Goal: Communication & Community: Answer question/provide support

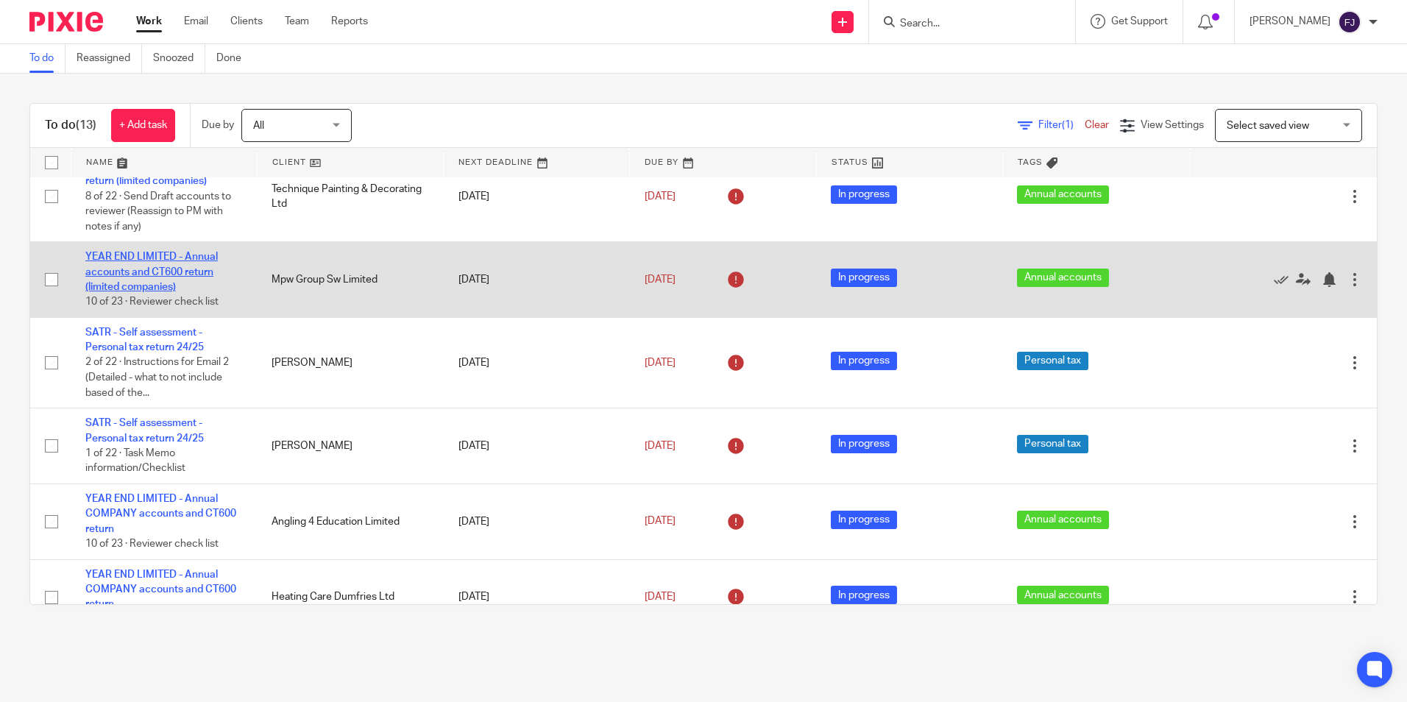
scroll to position [221, 0]
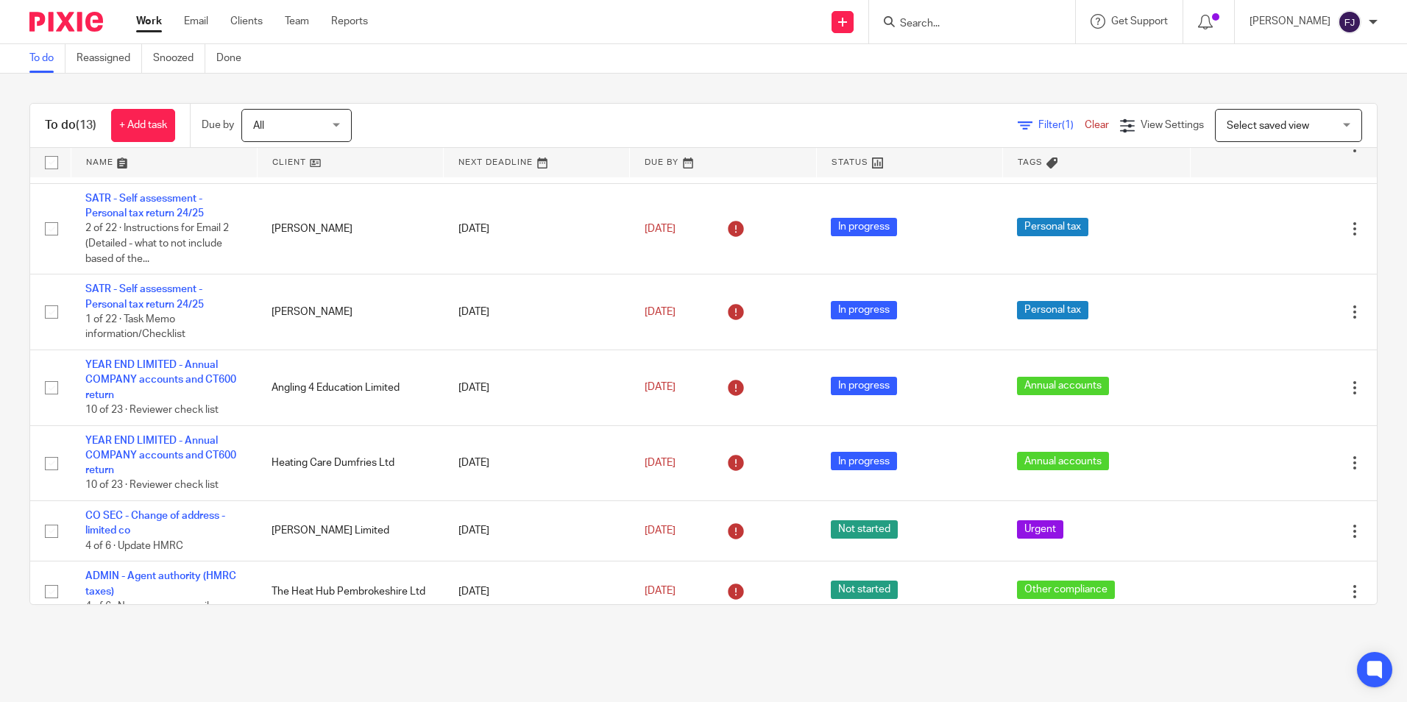
click at [959, 21] on input "Search" at bounding box center [964, 24] width 132 height 13
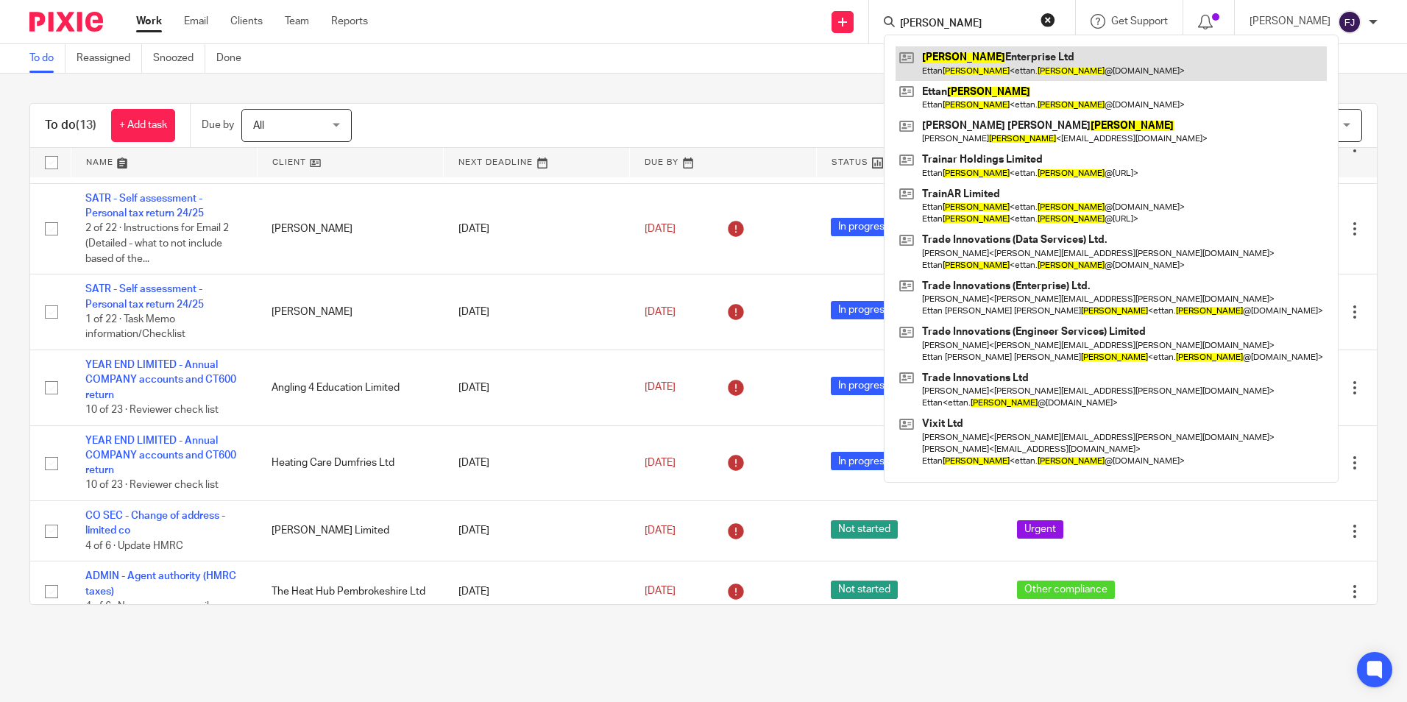
type input "bazil"
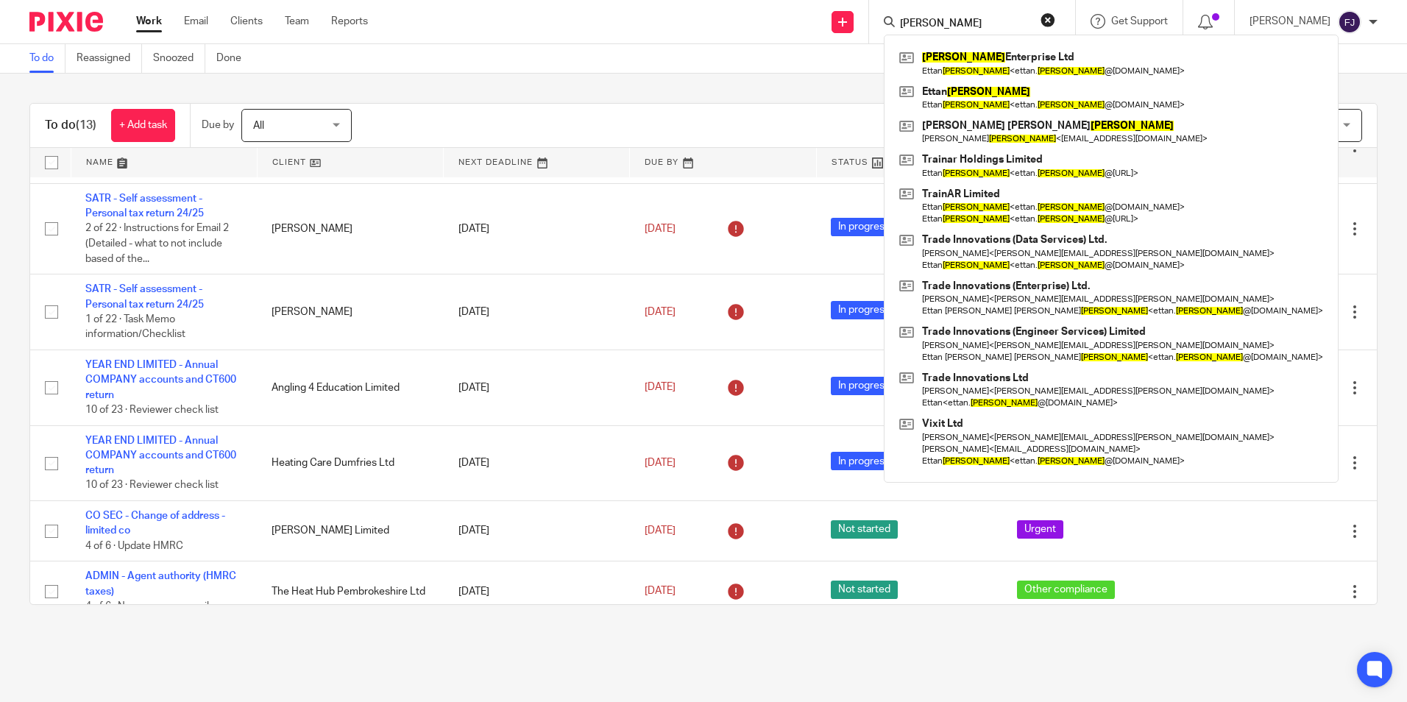
click at [773, 93] on div "To do (13) + Add task Due by All All Today Tomorrow This week Next week This mo…" at bounding box center [703, 354] width 1407 height 561
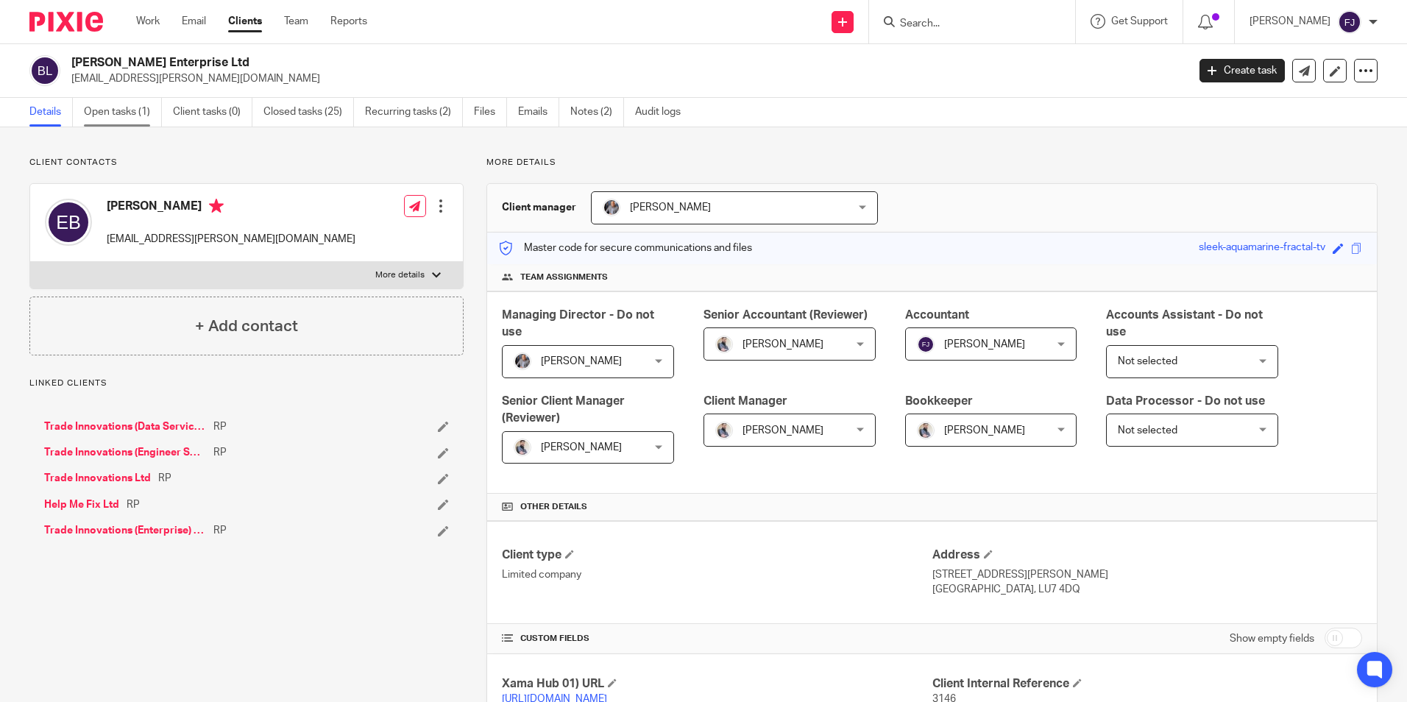
drag, startPoint x: 0, startPoint y: 0, endPoint x: 121, endPoint y: 115, distance: 167.1
click at [121, 115] on link "Open tasks (1)" at bounding box center [123, 112] width 78 height 29
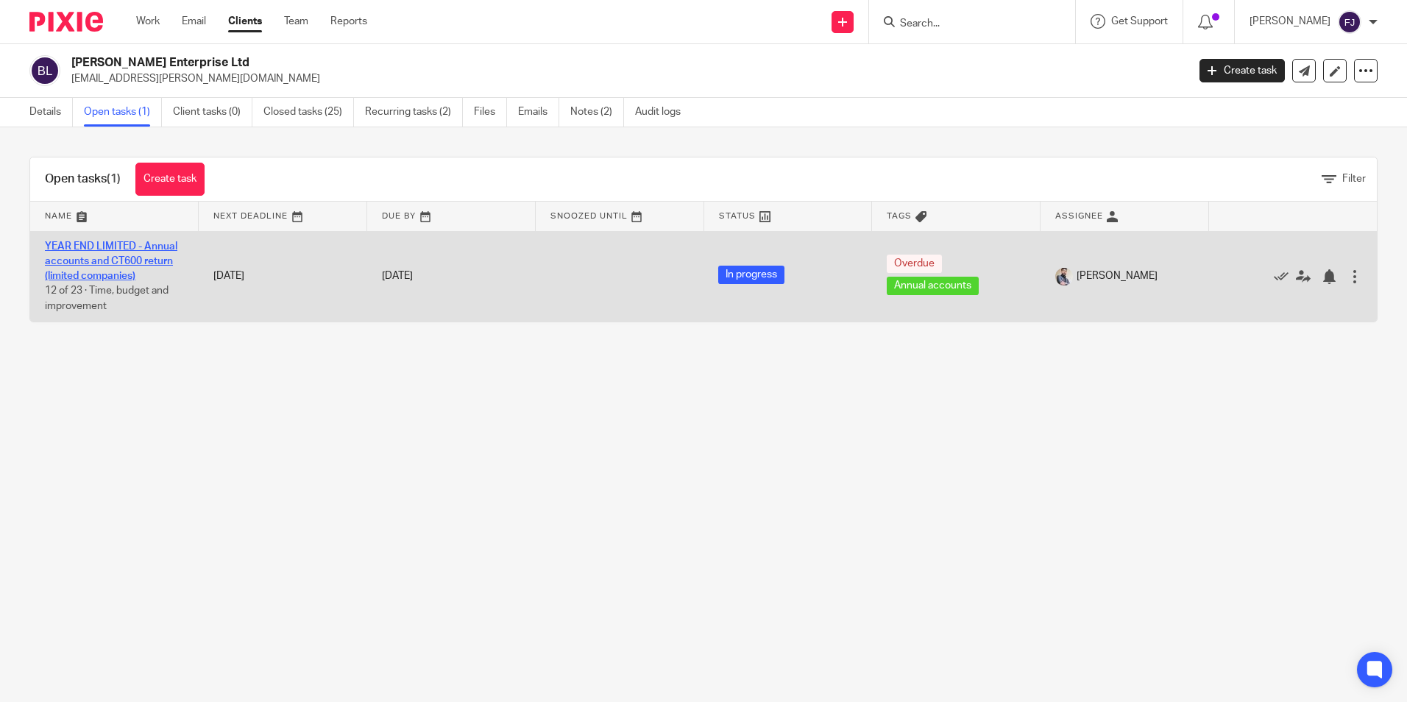
click at [111, 256] on link "YEAR END LIMITED - Annual accounts and CT600 return (limited companies)" at bounding box center [111, 261] width 132 height 40
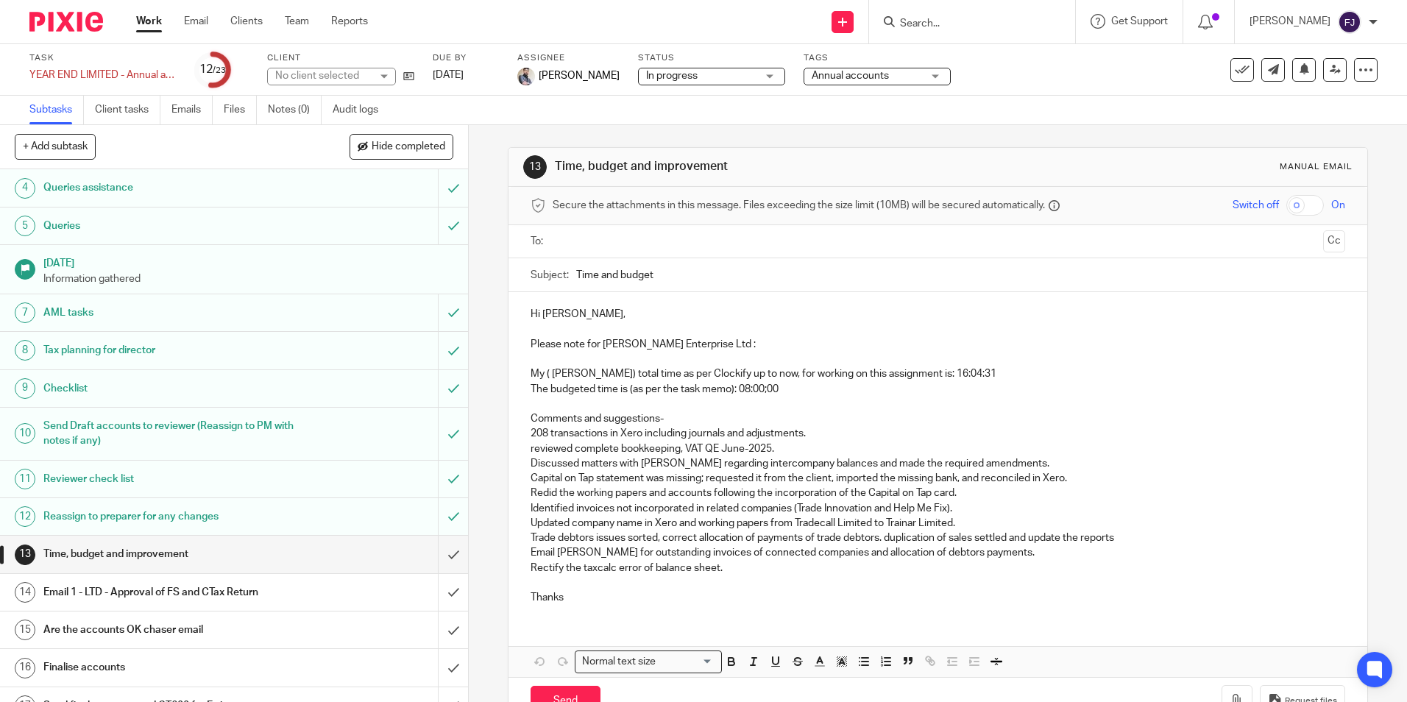
scroll to position [294, 0]
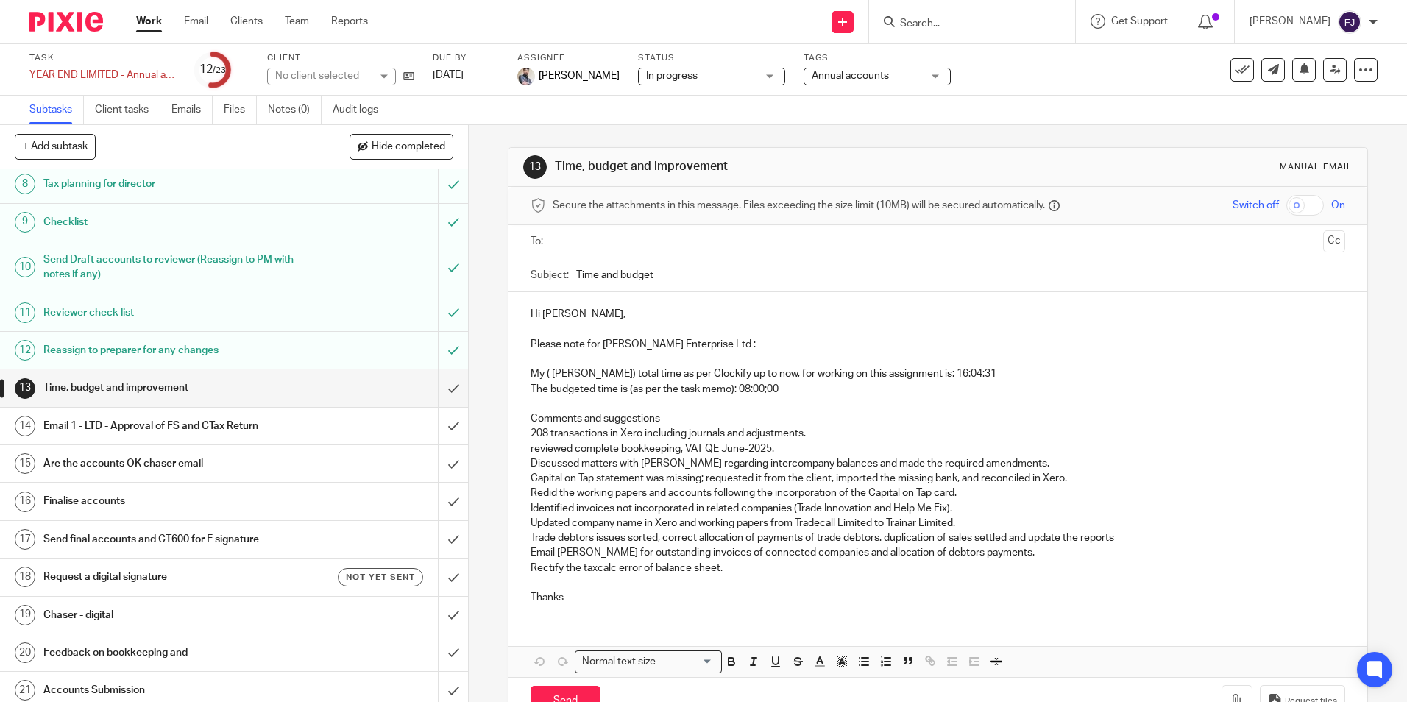
click at [132, 388] on h1 "Time, budget and improvement" at bounding box center [169, 388] width 253 height 22
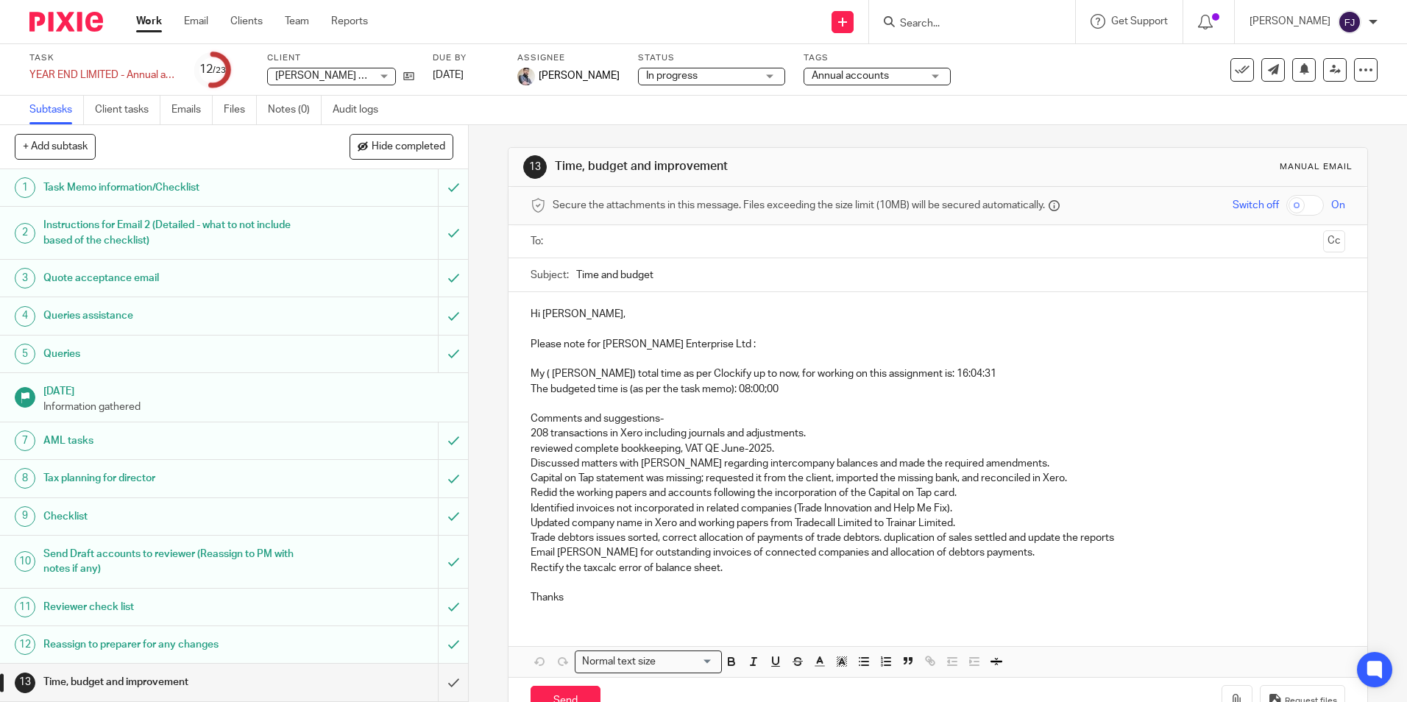
scroll to position [46, 0]
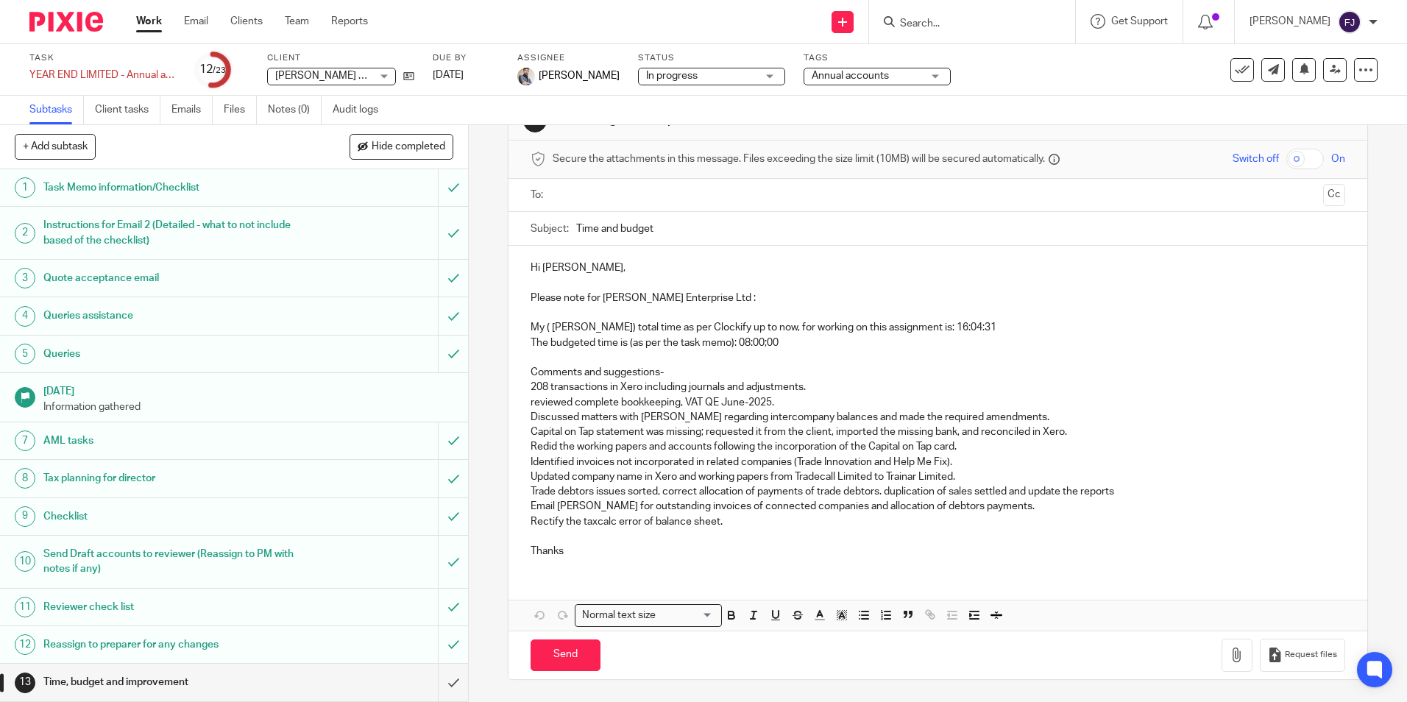
drag, startPoint x: 706, startPoint y: 329, endPoint x: 1148, endPoint y: 289, distance: 443.2
click at [1148, 289] on p at bounding box center [937, 282] width 814 height 15
click at [976, 26] on input "Search" at bounding box center [964, 24] width 132 height 13
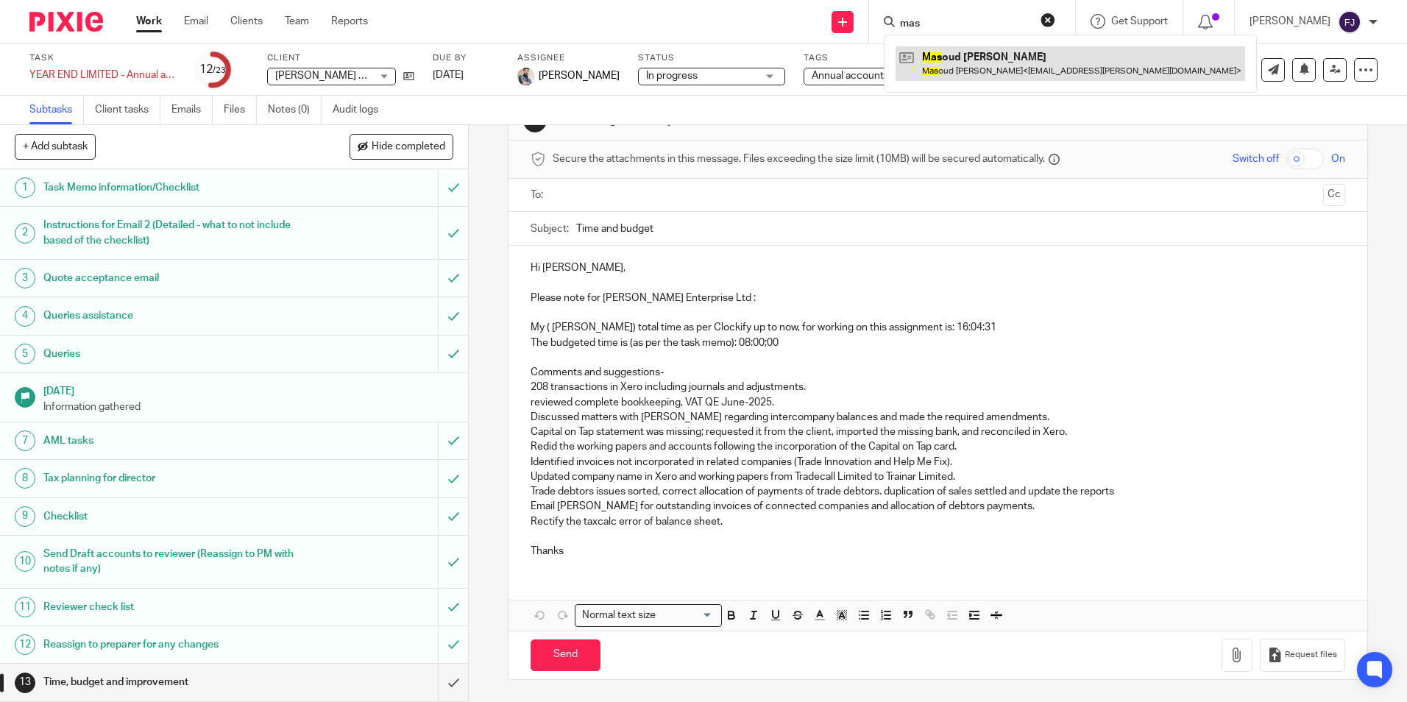
type input "mas"
click at [974, 63] on link at bounding box center [1069, 63] width 349 height 34
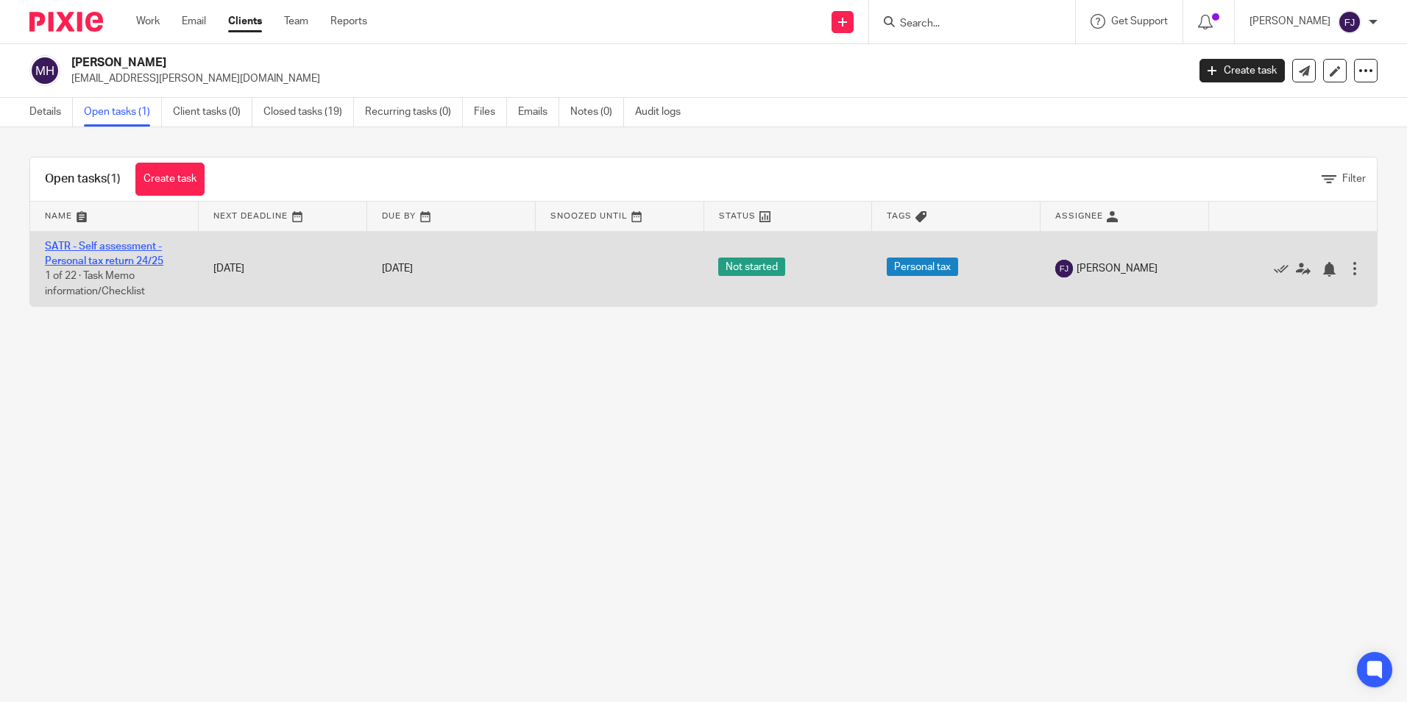
click at [110, 247] on link "SATR - Self assessment - Personal tax return 24/25" at bounding box center [104, 253] width 118 height 25
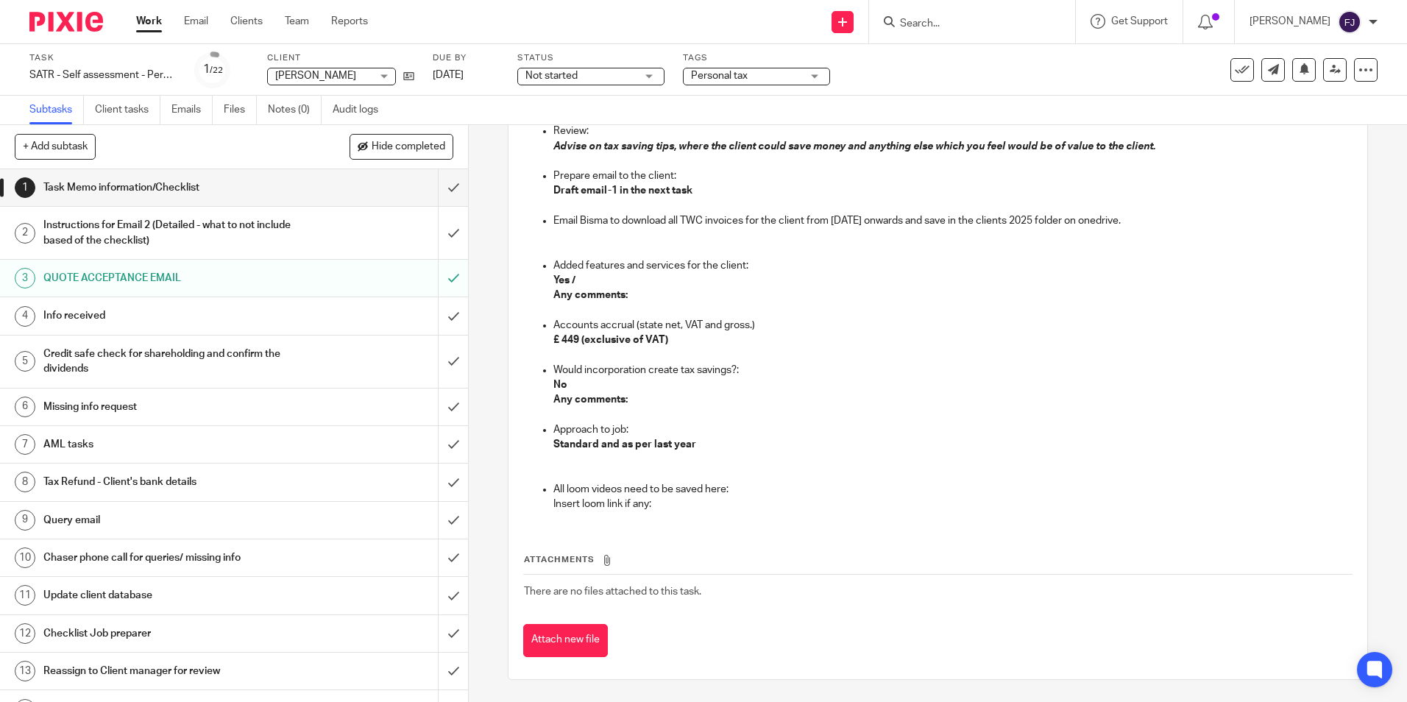
scroll to position [1177, 0]
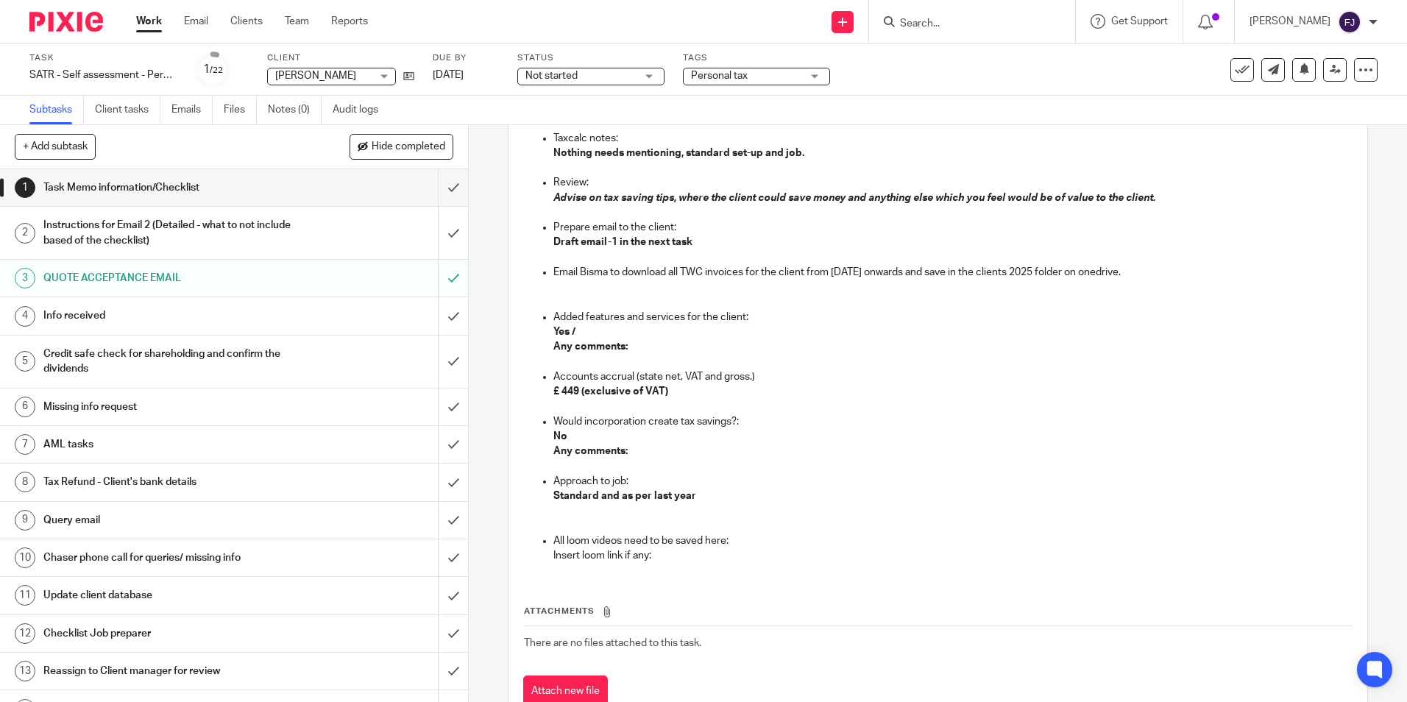
click at [990, 21] on input "Search" at bounding box center [964, 24] width 132 height 13
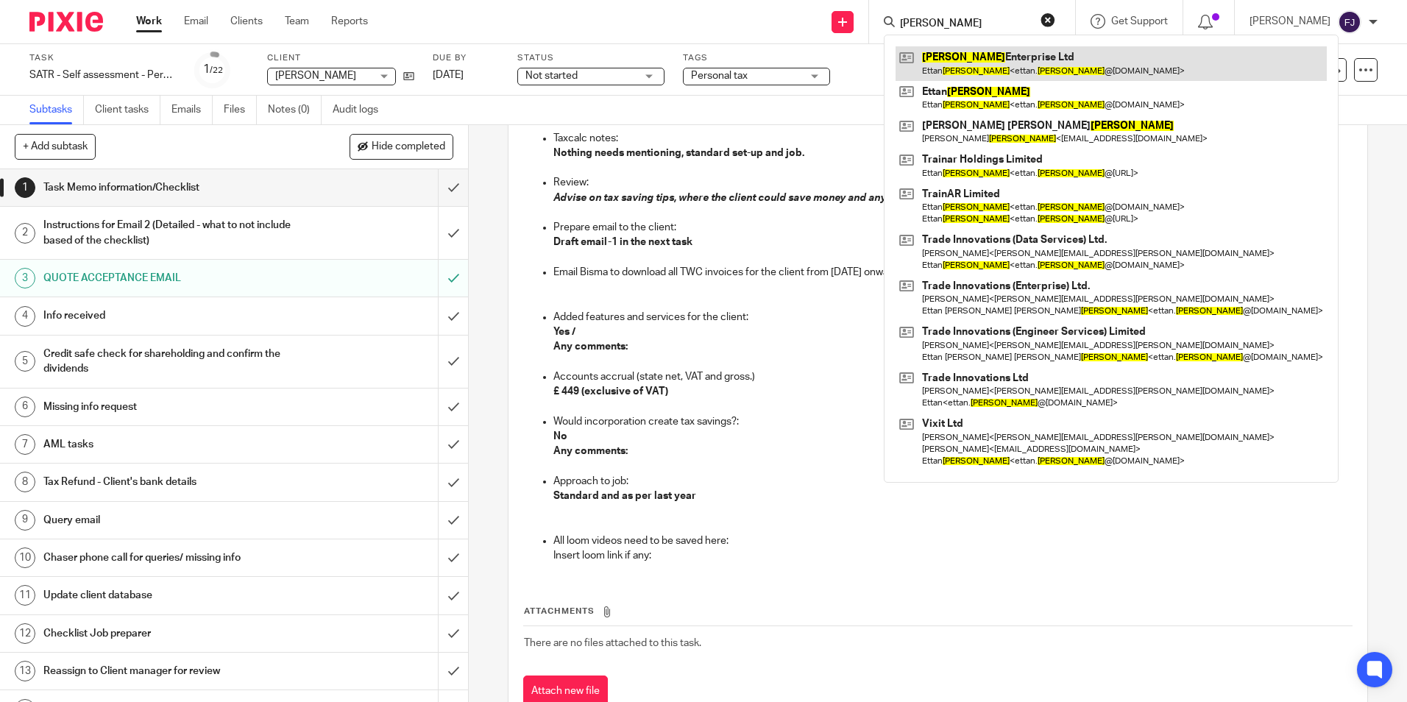
type input "[PERSON_NAME]"
click at [1016, 65] on link at bounding box center [1110, 63] width 431 height 34
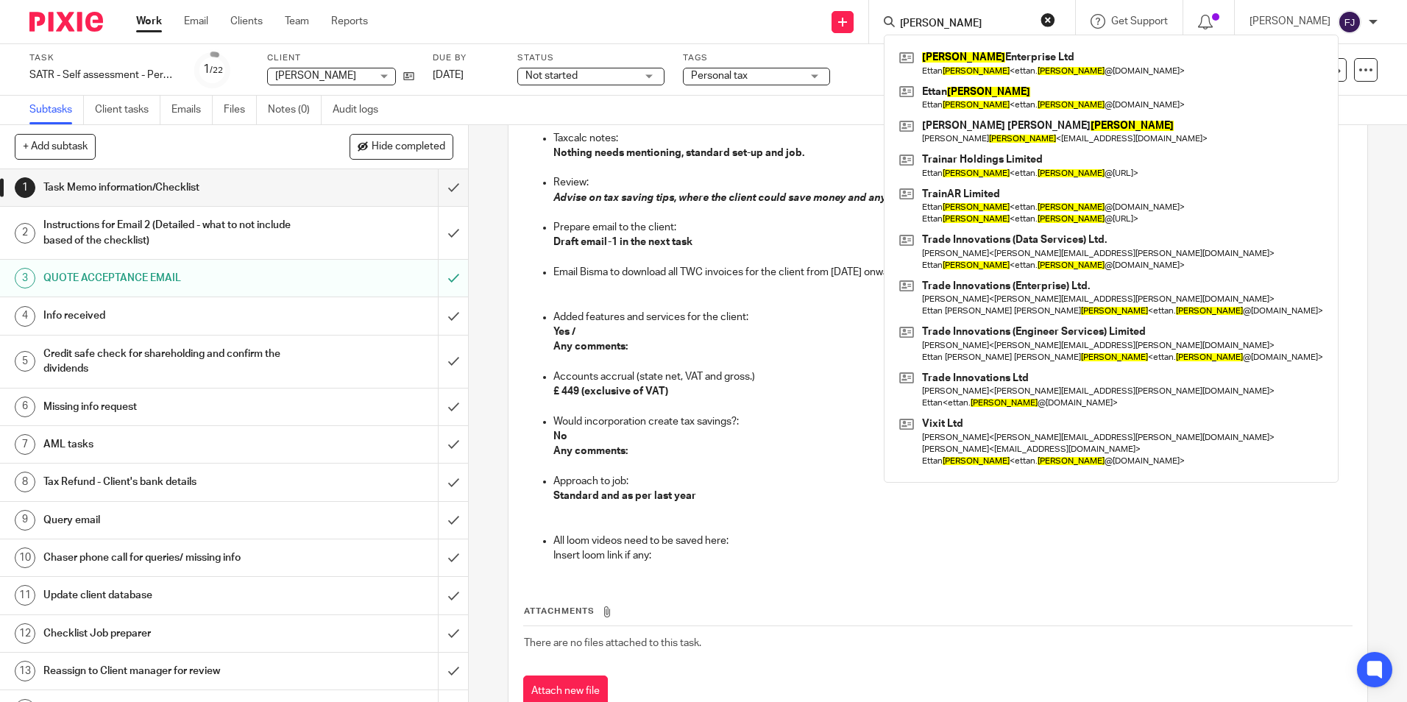
drag, startPoint x: 1071, startPoint y: 22, endPoint x: 1071, endPoint y: 37, distance: 14.7
click at [1055, 22] on button "reset" at bounding box center [1047, 20] width 15 height 15
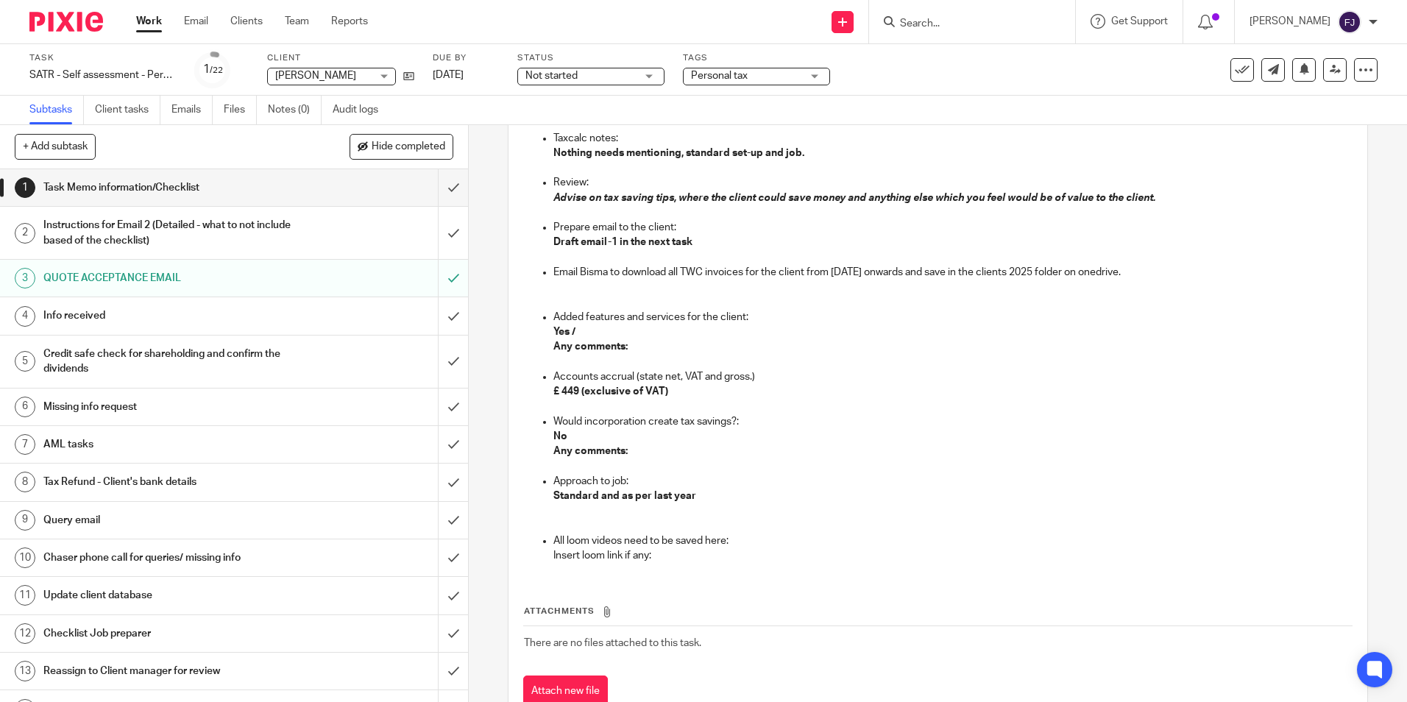
click at [817, 369] on p "Accounts accrual (state net, VAT and gross.)" at bounding box center [952, 376] width 798 height 15
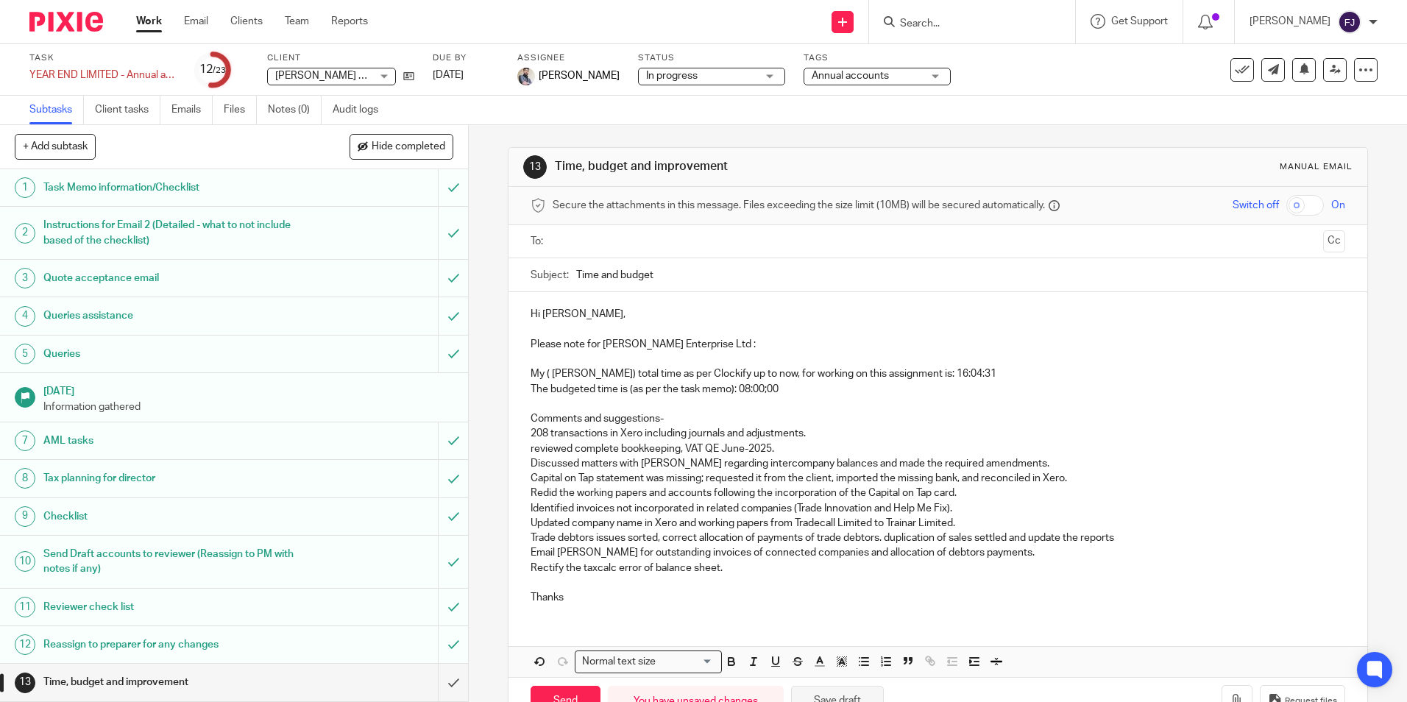
scroll to position [46, 0]
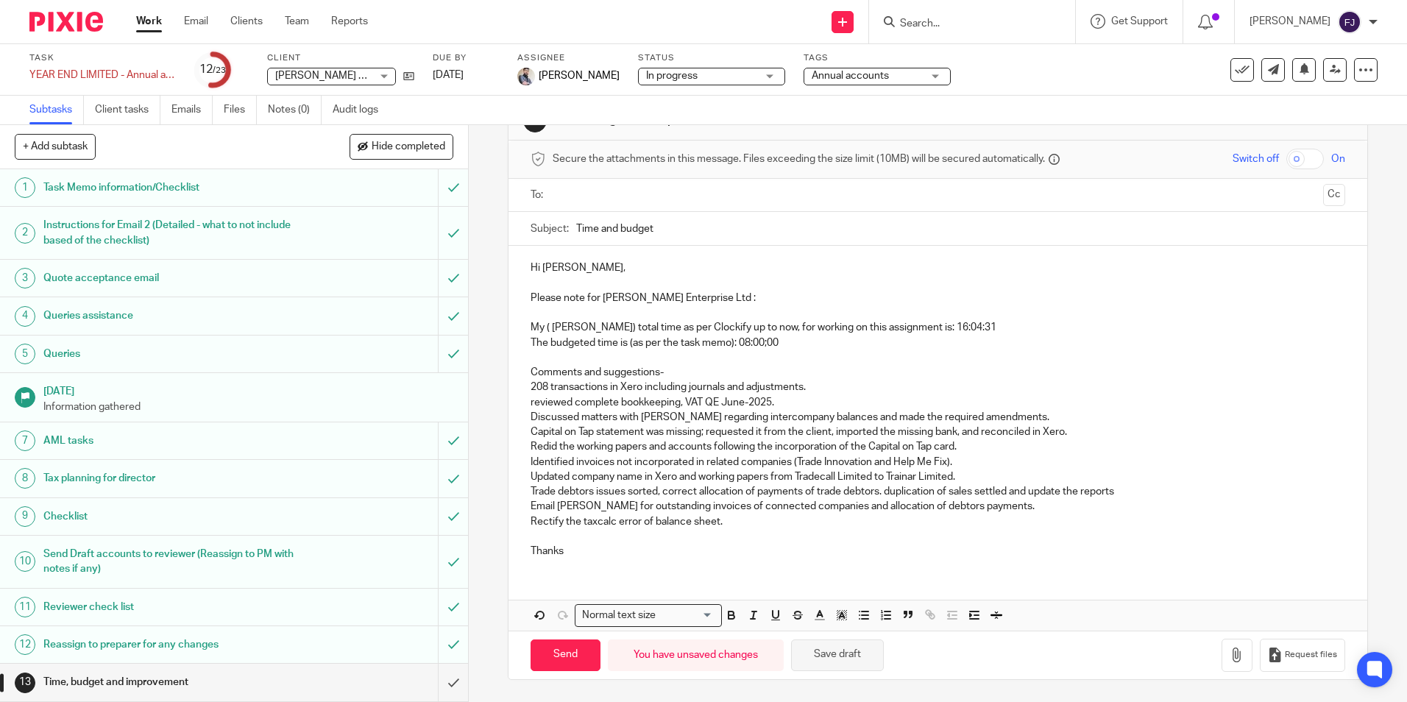
click at [842, 653] on button "Save draft" at bounding box center [837, 655] width 93 height 32
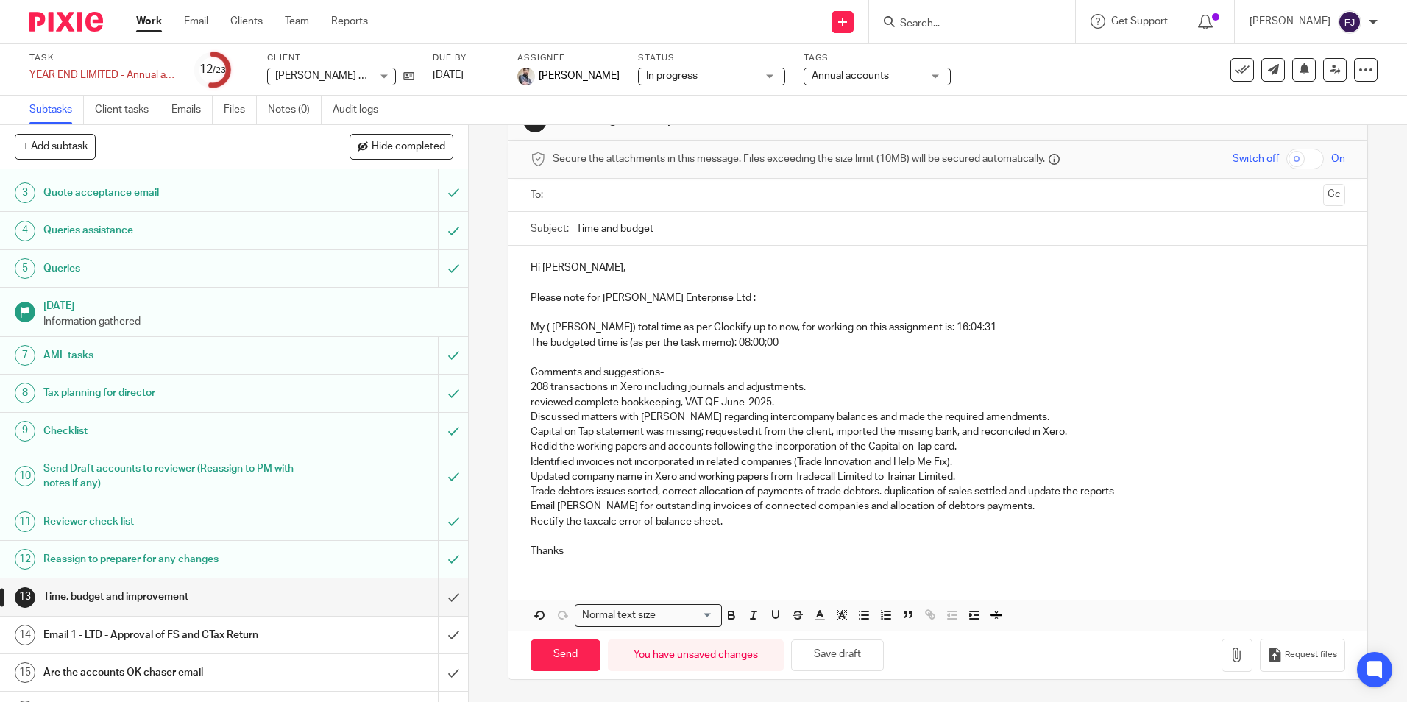
scroll to position [221, 0]
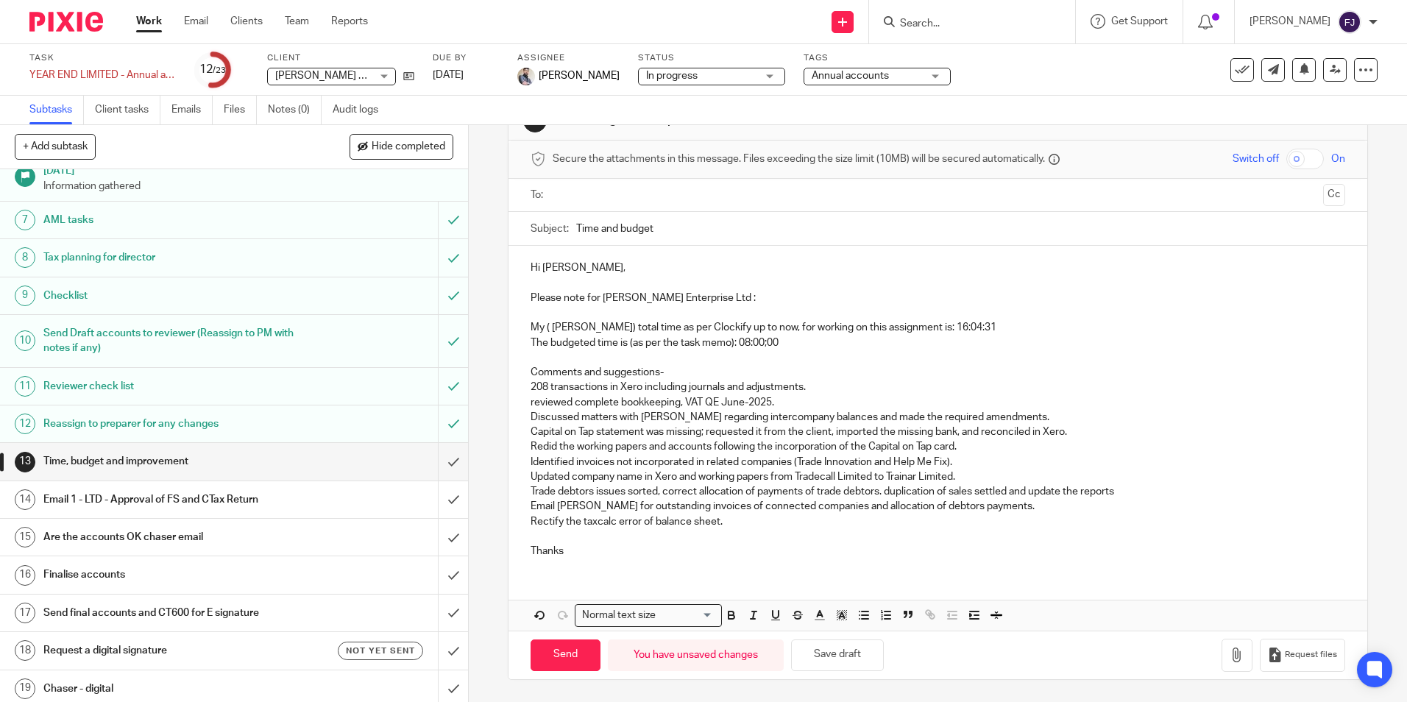
click at [633, 194] on input "text" at bounding box center [937, 195] width 759 height 17
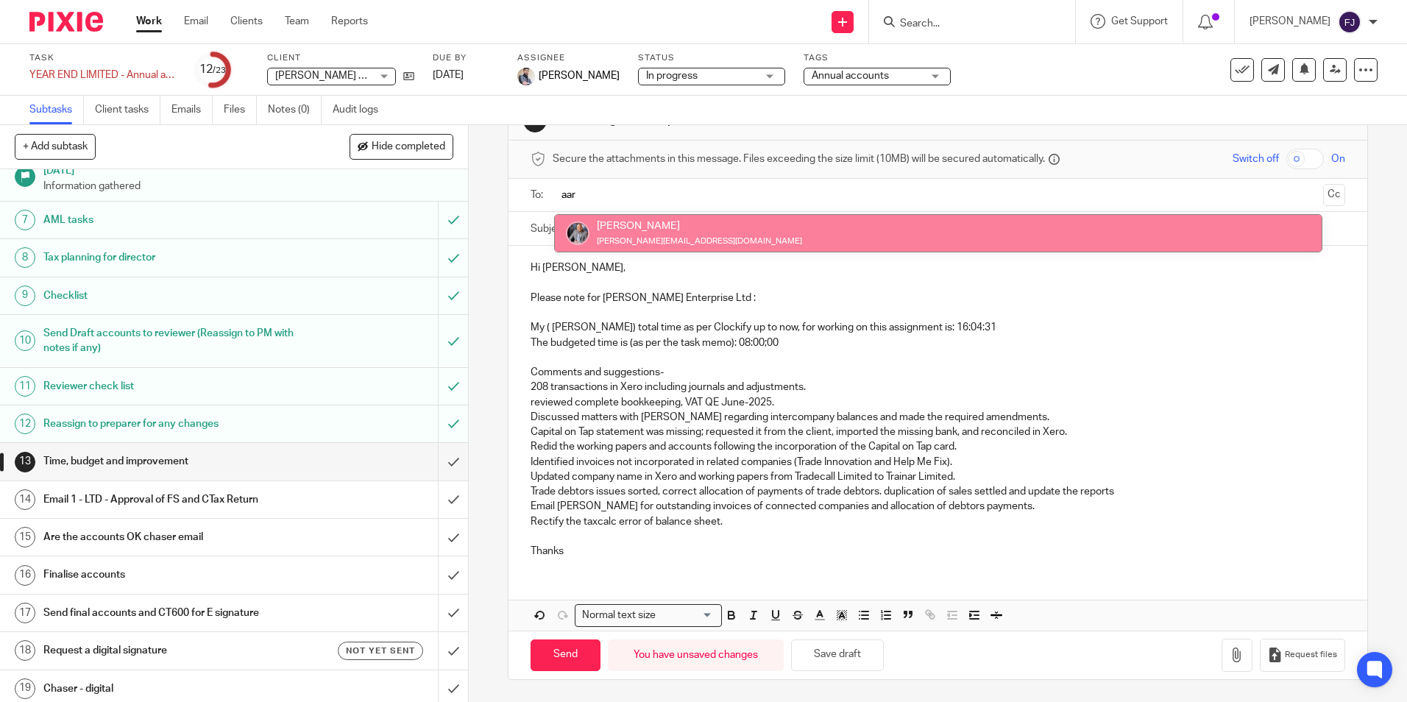
type input "aar"
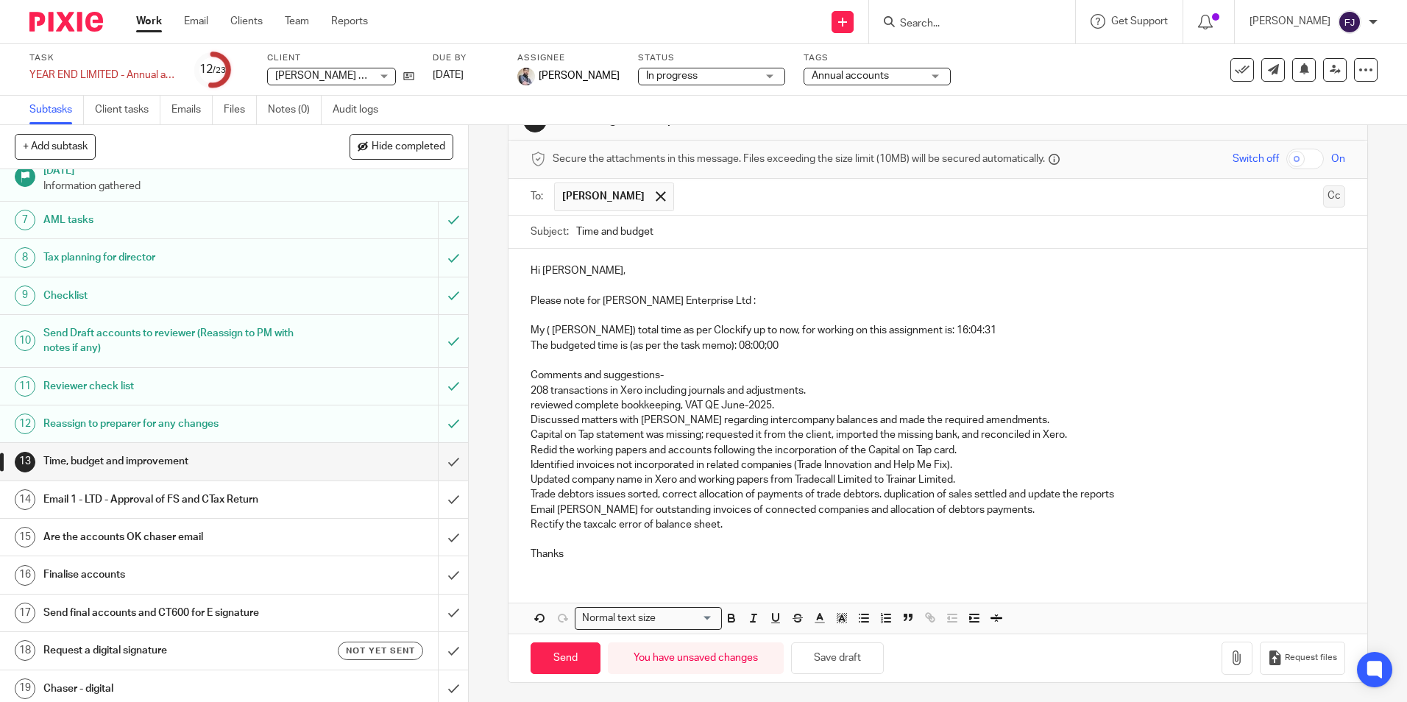
click at [1323, 201] on button "Cc" at bounding box center [1334, 196] width 22 height 22
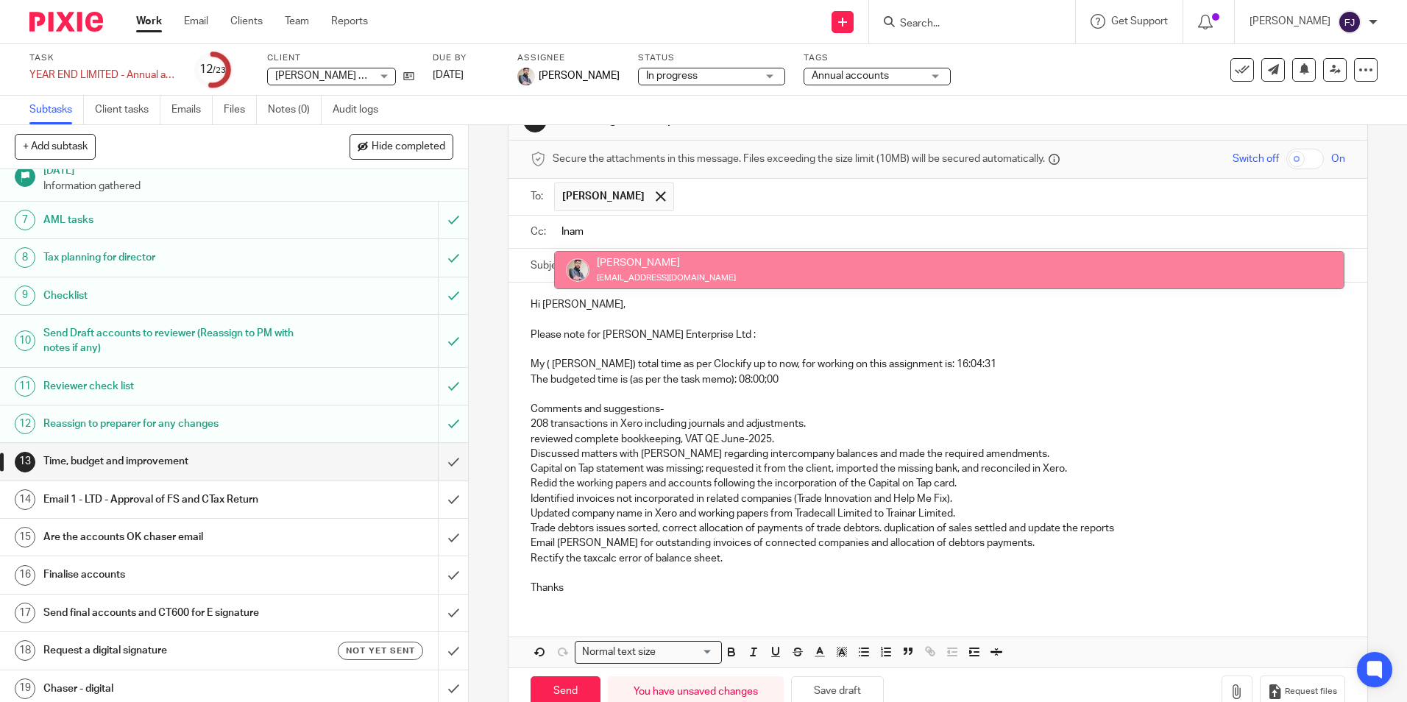
type input "Inam"
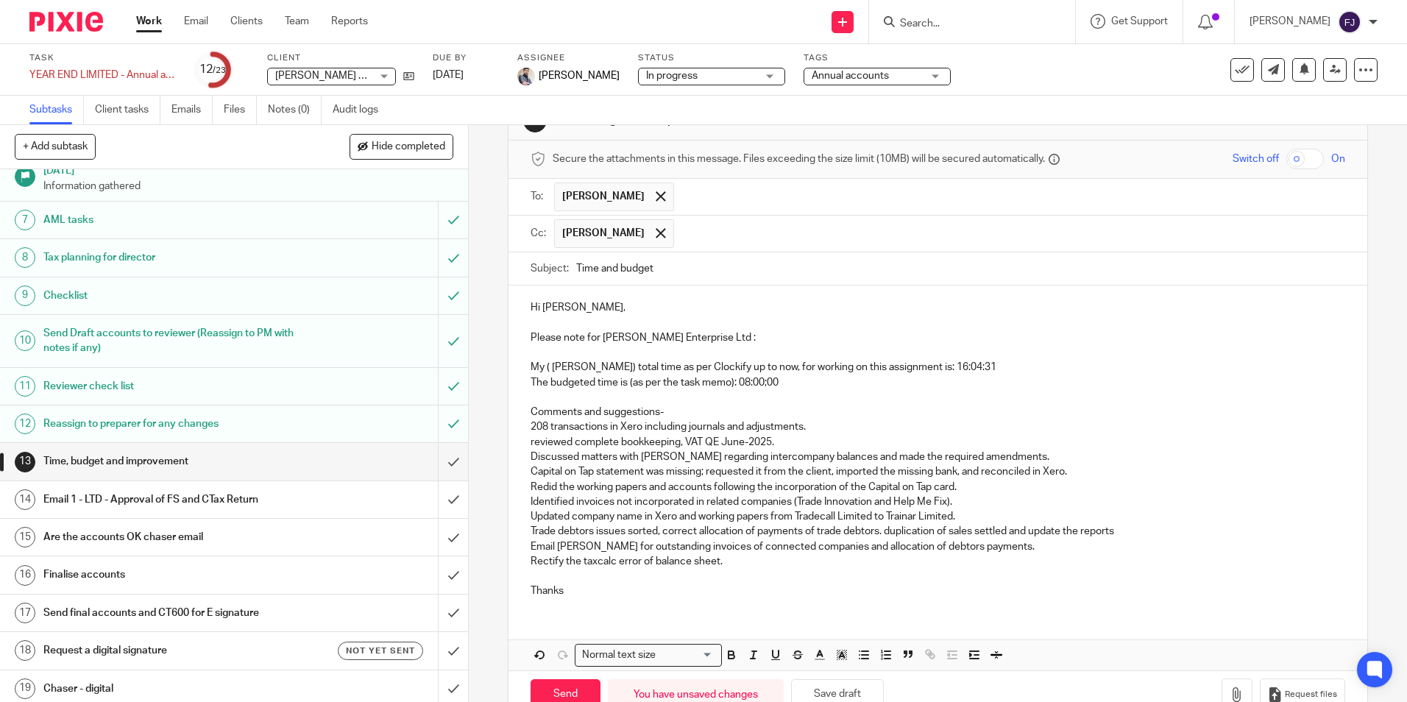
click at [560, 589] on p "Thanks" at bounding box center [937, 590] width 814 height 15
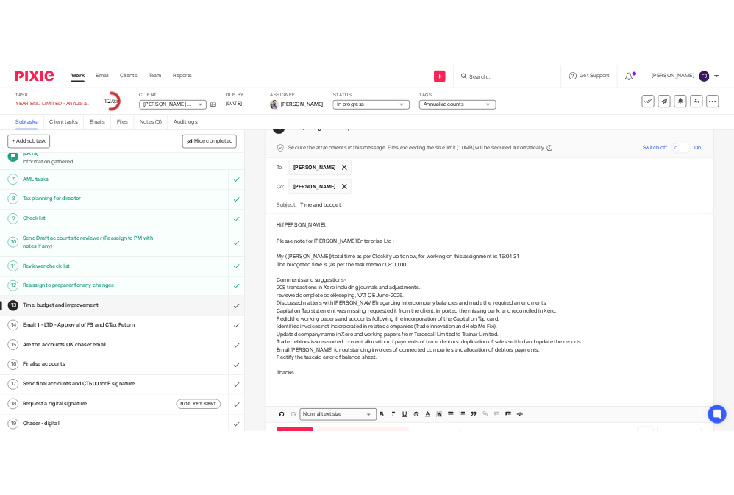
scroll to position [101, 0]
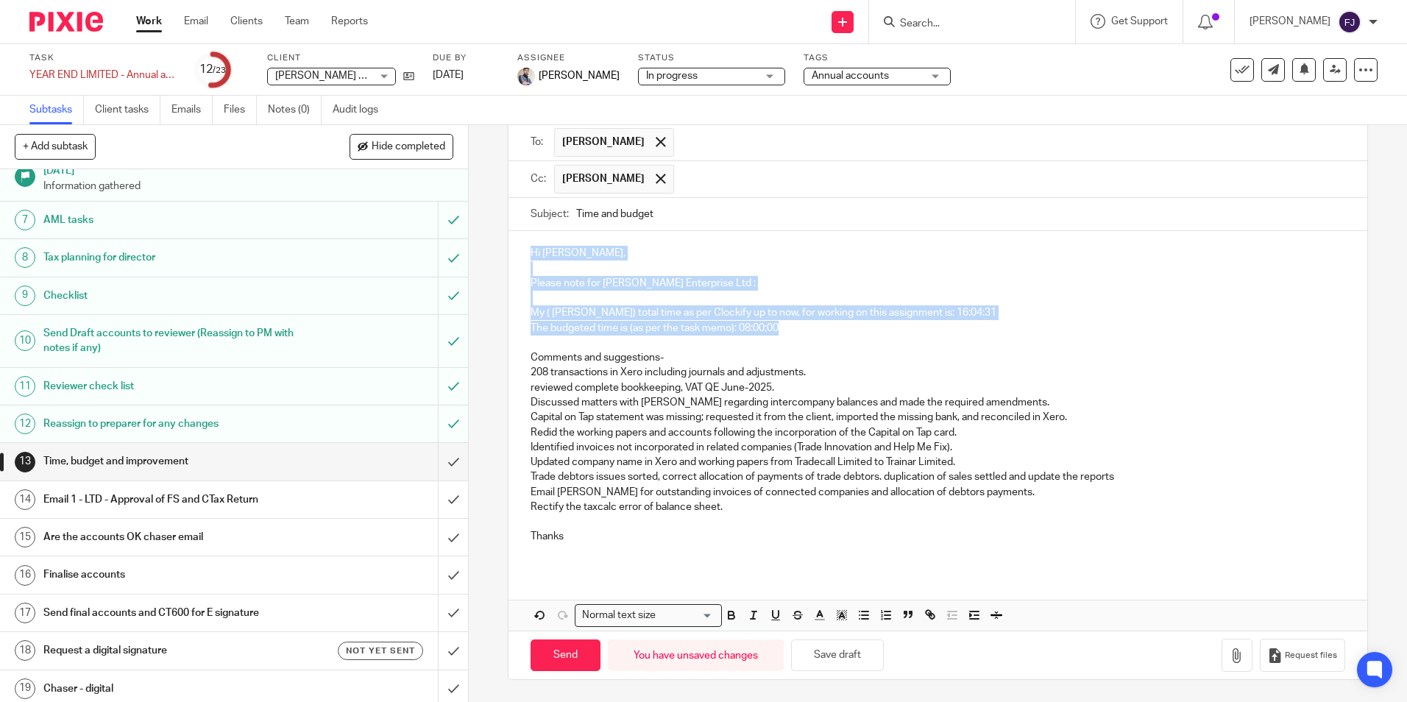
drag, startPoint x: 788, startPoint y: 325, endPoint x: 515, endPoint y: 255, distance: 282.0
click at [515, 255] on div "Hi [PERSON_NAME], Please note for [PERSON_NAME] Enterprise Ltd : My ( [PERSON_N…" at bounding box center [937, 400] width 858 height 339
click at [539, 266] on p at bounding box center [937, 268] width 814 height 15
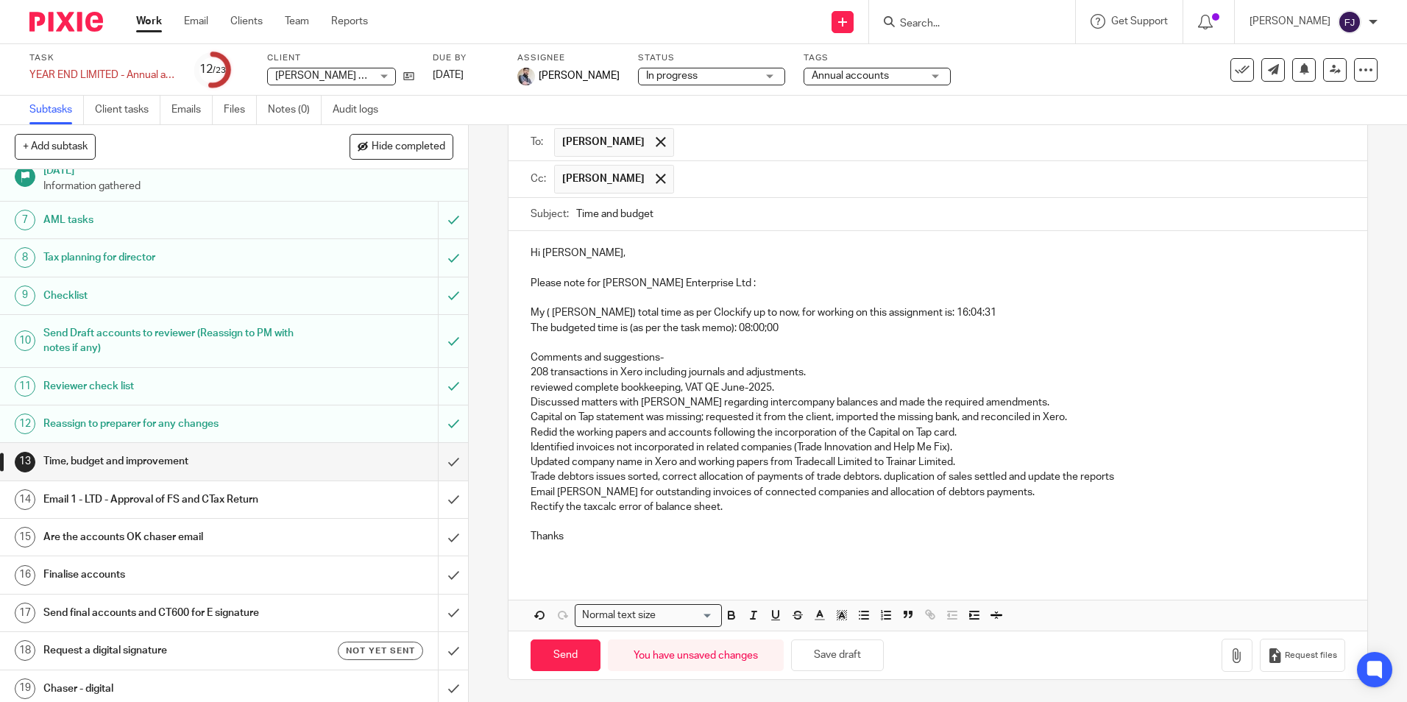
click at [542, 291] on p "Please note for [PERSON_NAME] Enterprise Ltd :" at bounding box center [937, 283] width 814 height 15
click at [536, 298] on p at bounding box center [937, 298] width 814 height 15
click at [541, 341] on p at bounding box center [937, 343] width 814 height 15
click at [546, 525] on p "Rectify the taxcalc error of balance sheet." at bounding box center [937, 515] width 814 height 30
click at [525, 550] on div "Hi [PERSON_NAME], Please note for [PERSON_NAME] Enterprise Ltd : My ( [PERSON_N…" at bounding box center [937, 400] width 858 height 339
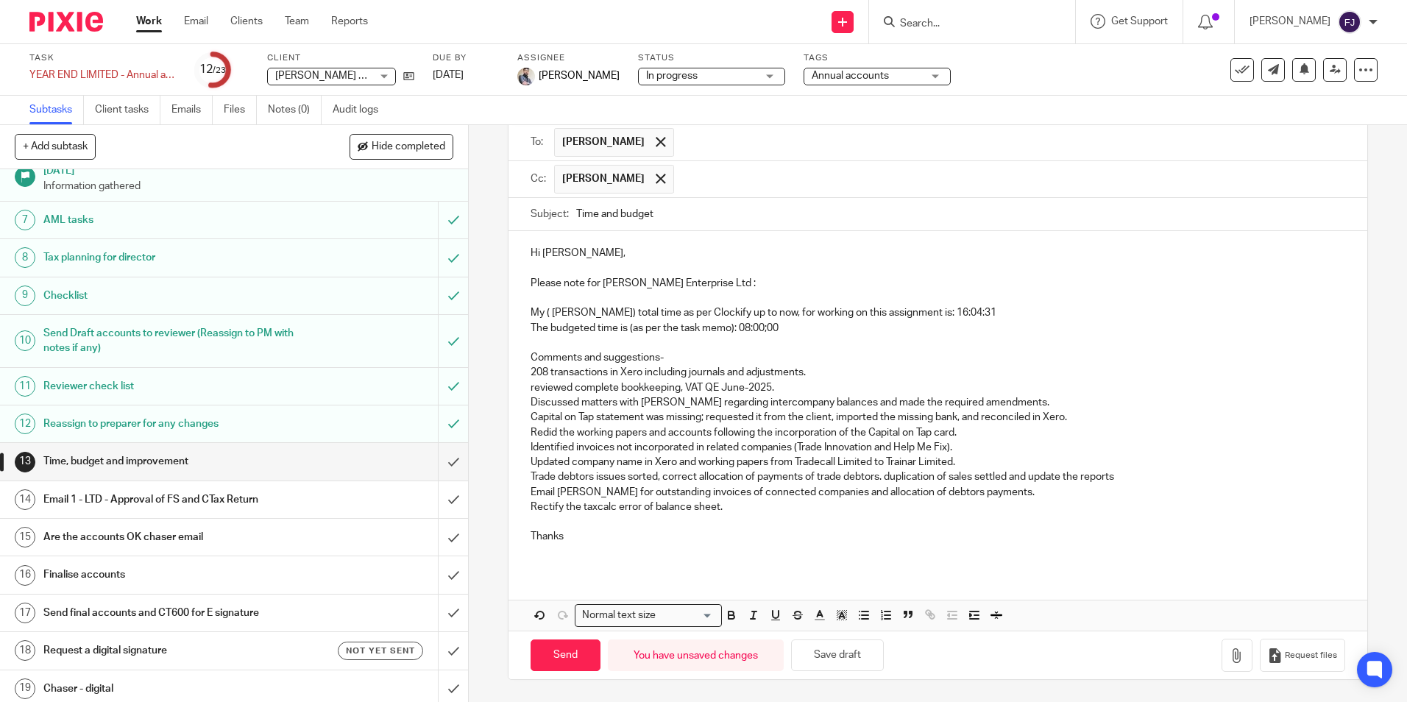
drag, startPoint x: 737, startPoint y: 511, endPoint x: 740, endPoint y: 526, distance: 15.0
click at [737, 511] on p "Rectify the taxcalc error of balance sheet." at bounding box center [937, 515] width 814 height 30
click at [842, 659] on button "Save draft" at bounding box center [837, 655] width 93 height 32
click at [823, 651] on button "Save draft" at bounding box center [837, 655] width 93 height 32
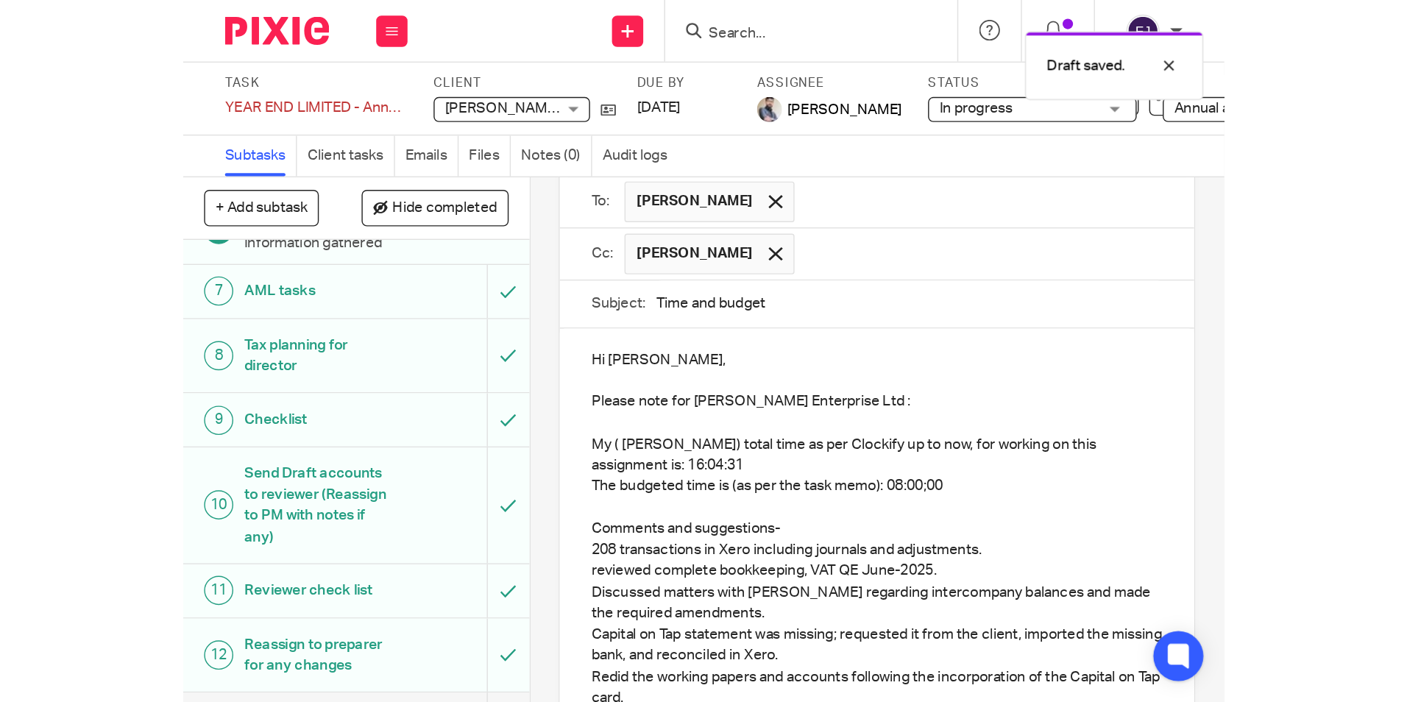
scroll to position [221, 0]
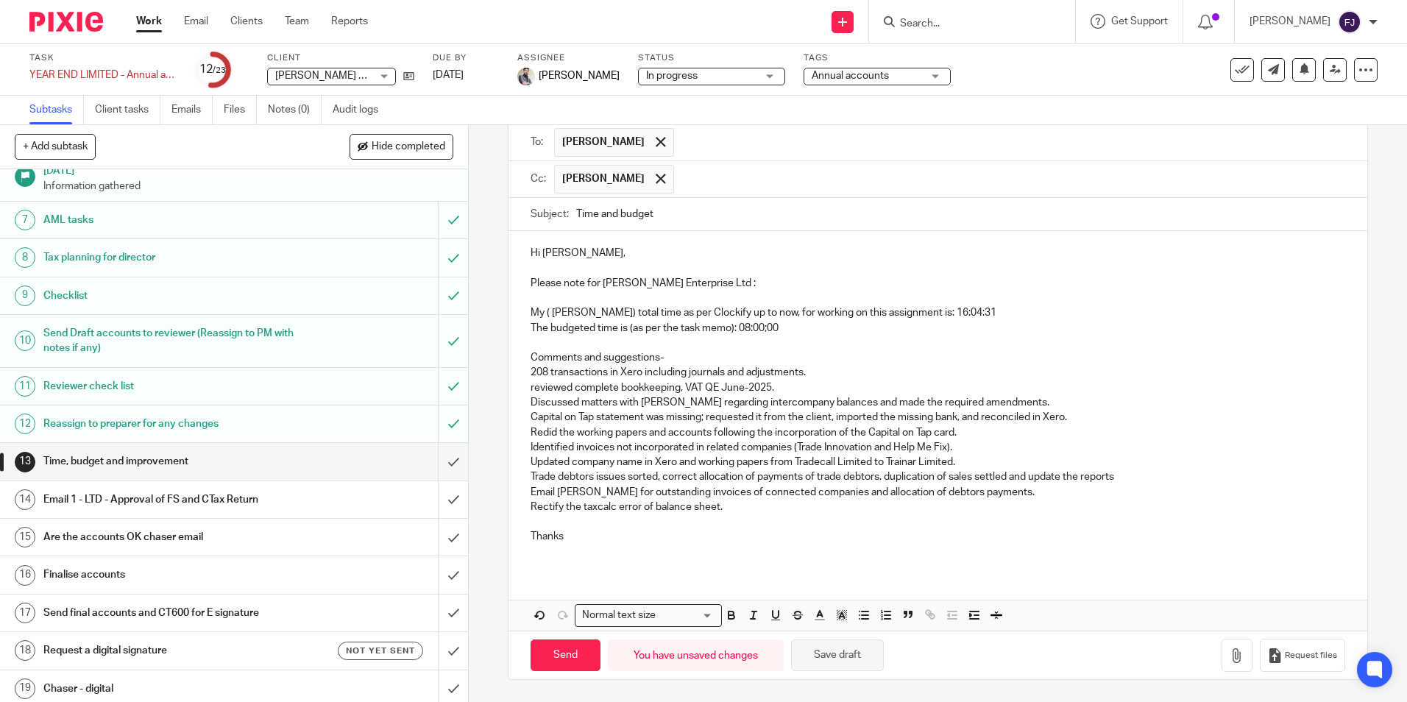
click at [823, 661] on button "Save draft" at bounding box center [837, 655] width 93 height 32
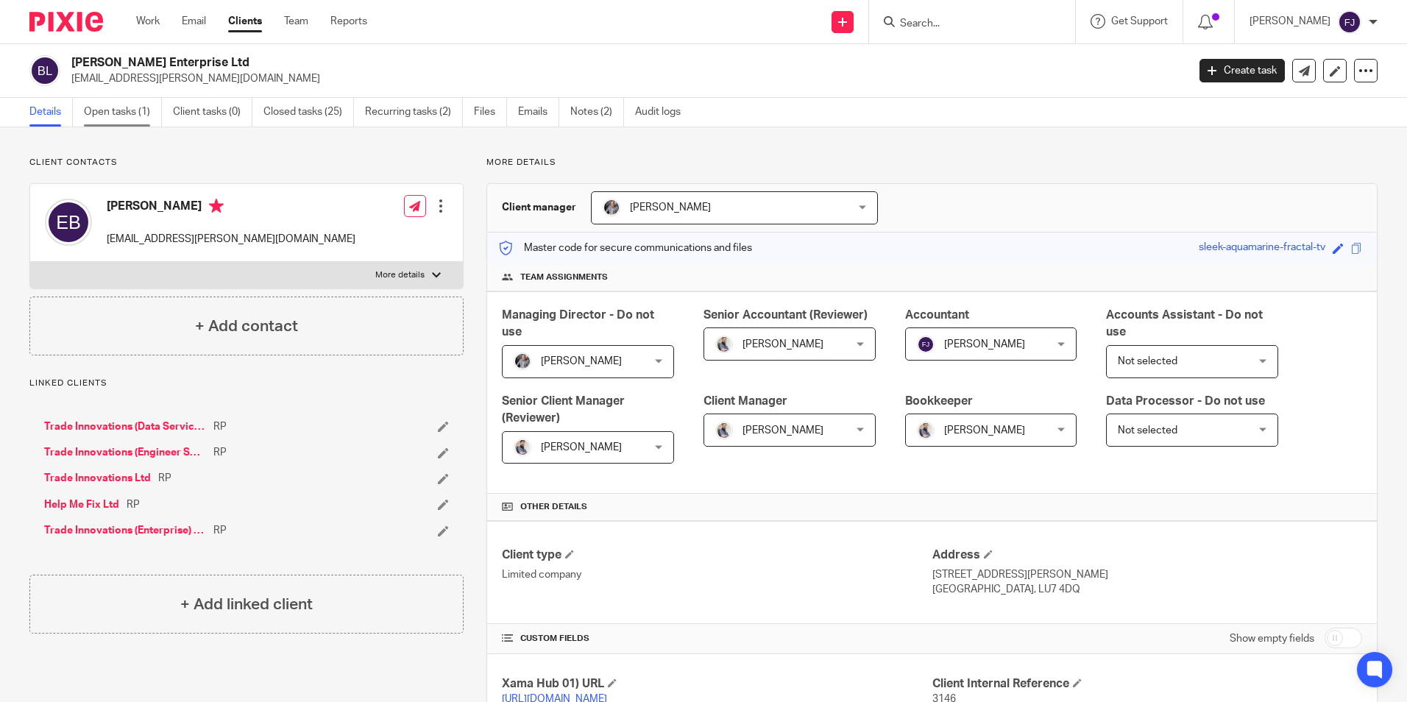
click at [119, 116] on link "Open tasks (1)" at bounding box center [123, 112] width 78 height 29
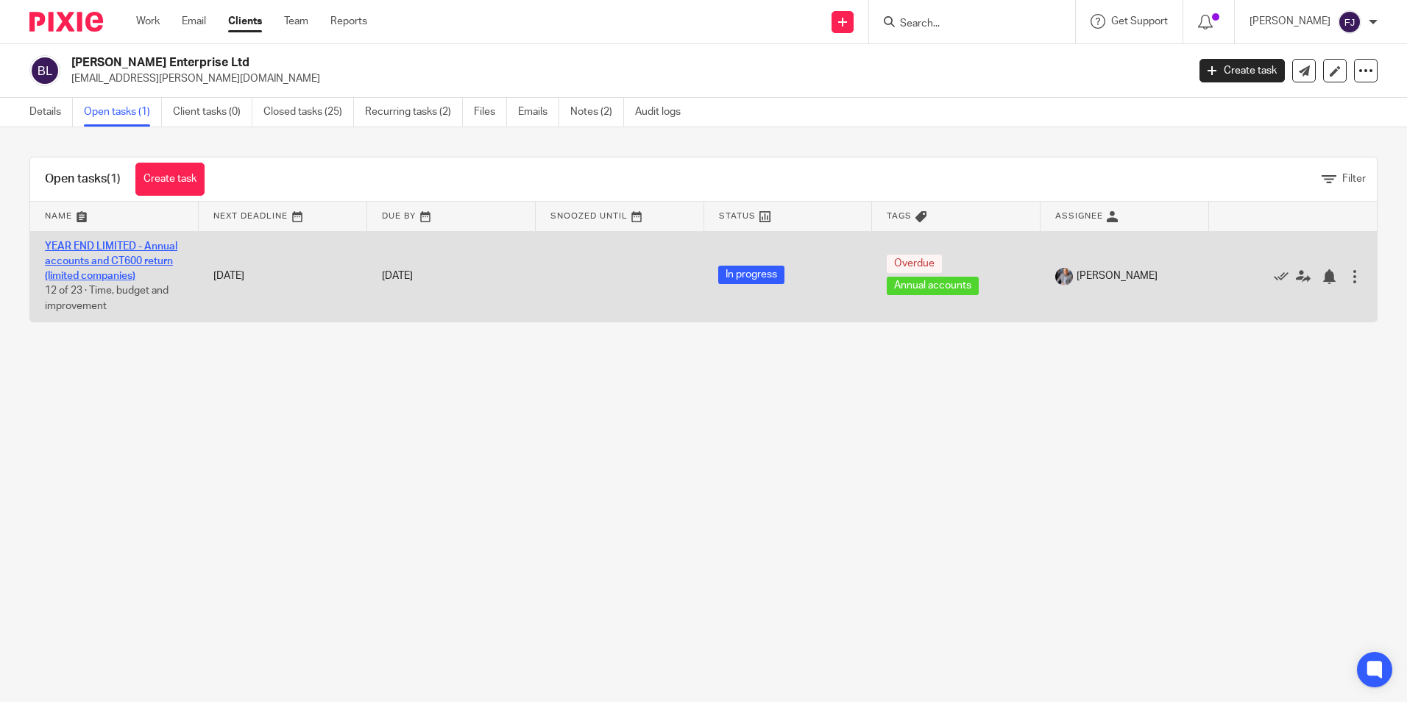
click at [110, 260] on link "YEAR END LIMITED - Annual accounts and CT600 return (limited companies)" at bounding box center [111, 261] width 132 height 40
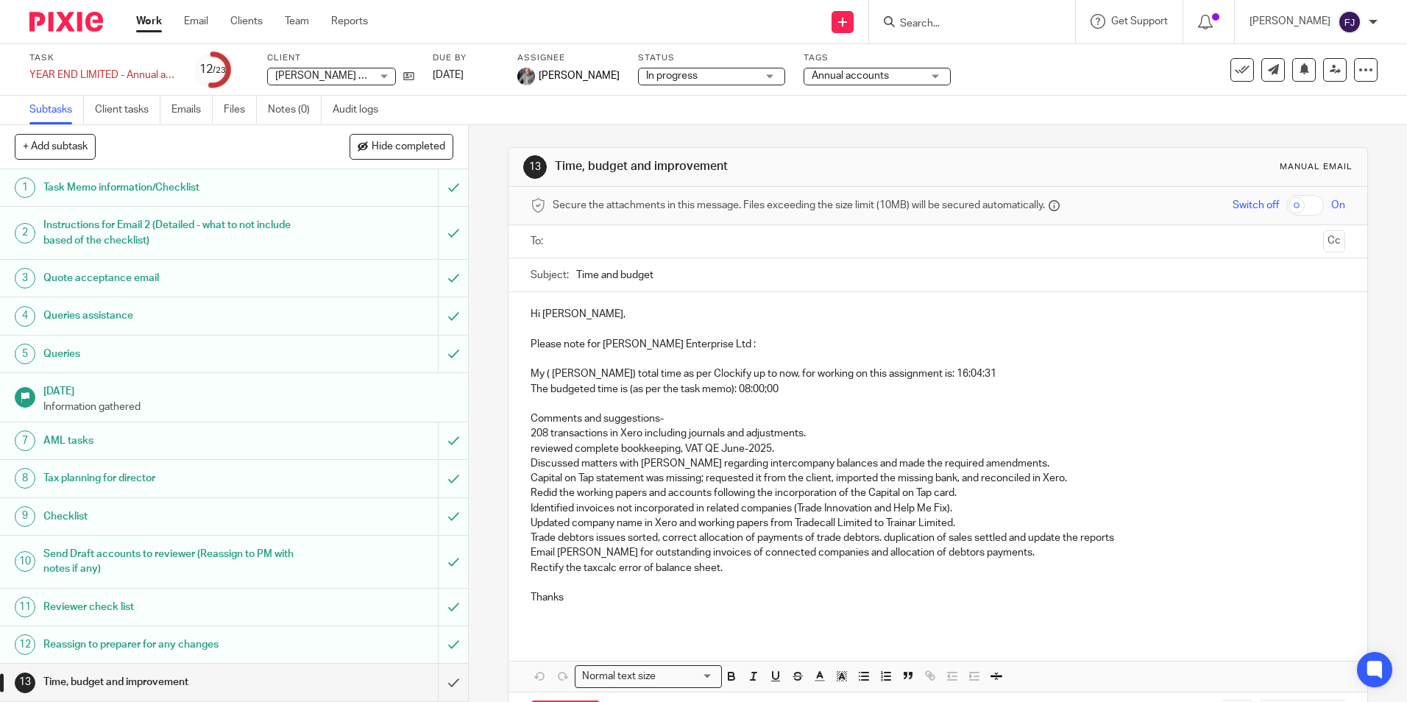
click at [597, 234] on input "text" at bounding box center [937, 241] width 759 height 17
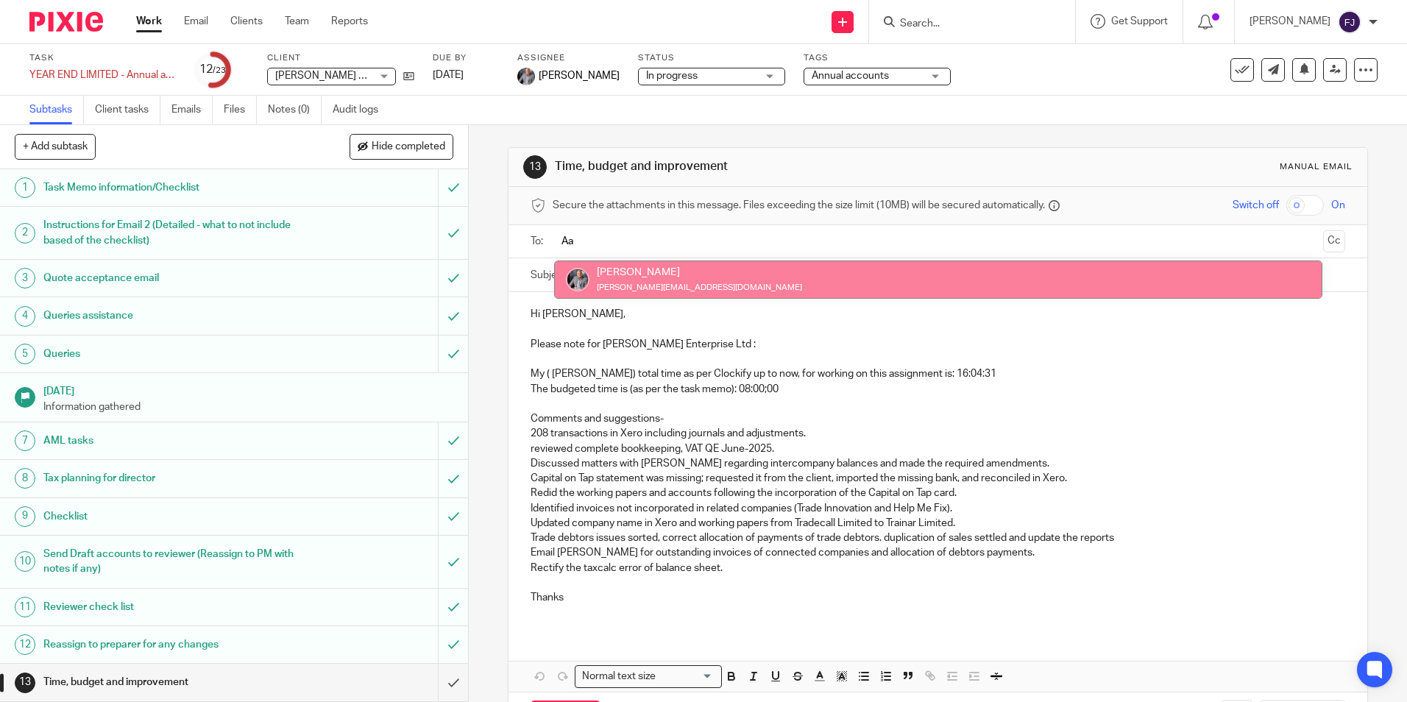
type input "Aa"
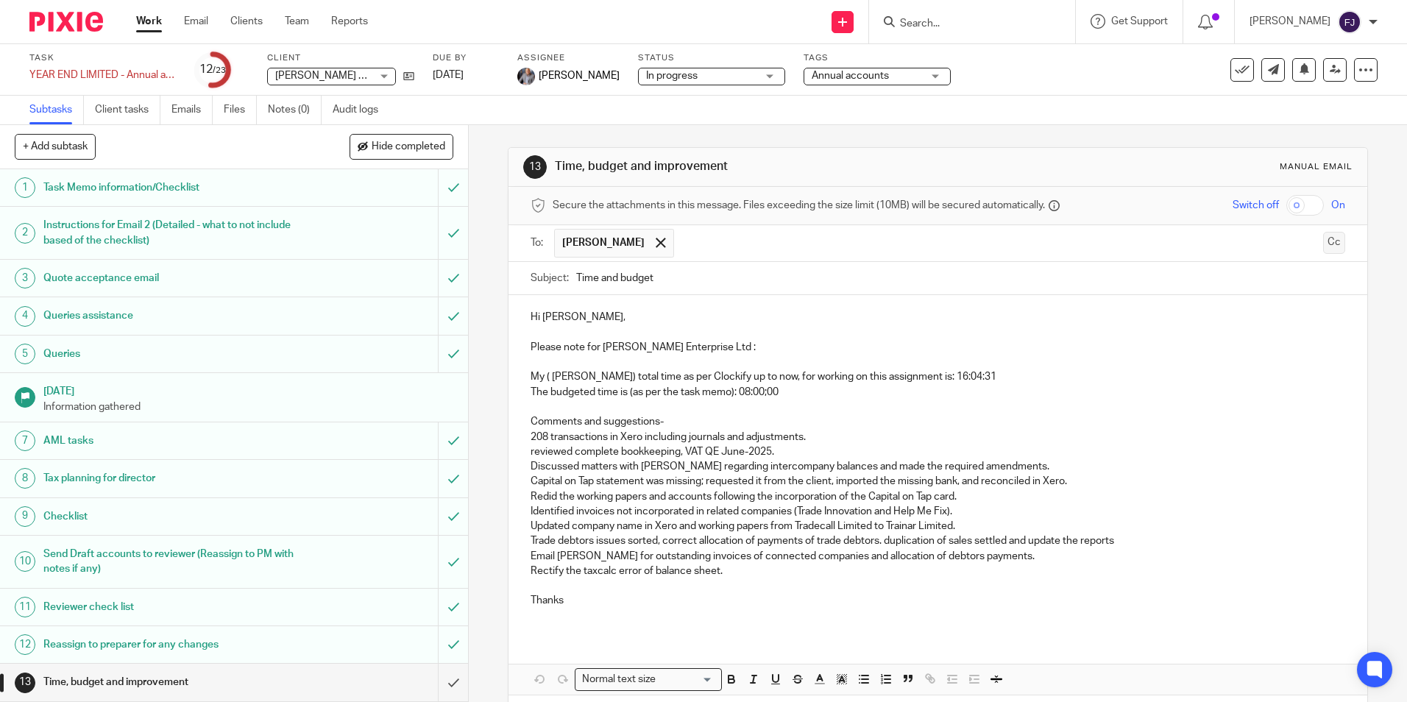
click at [1323, 242] on button "Cc" at bounding box center [1334, 243] width 22 height 22
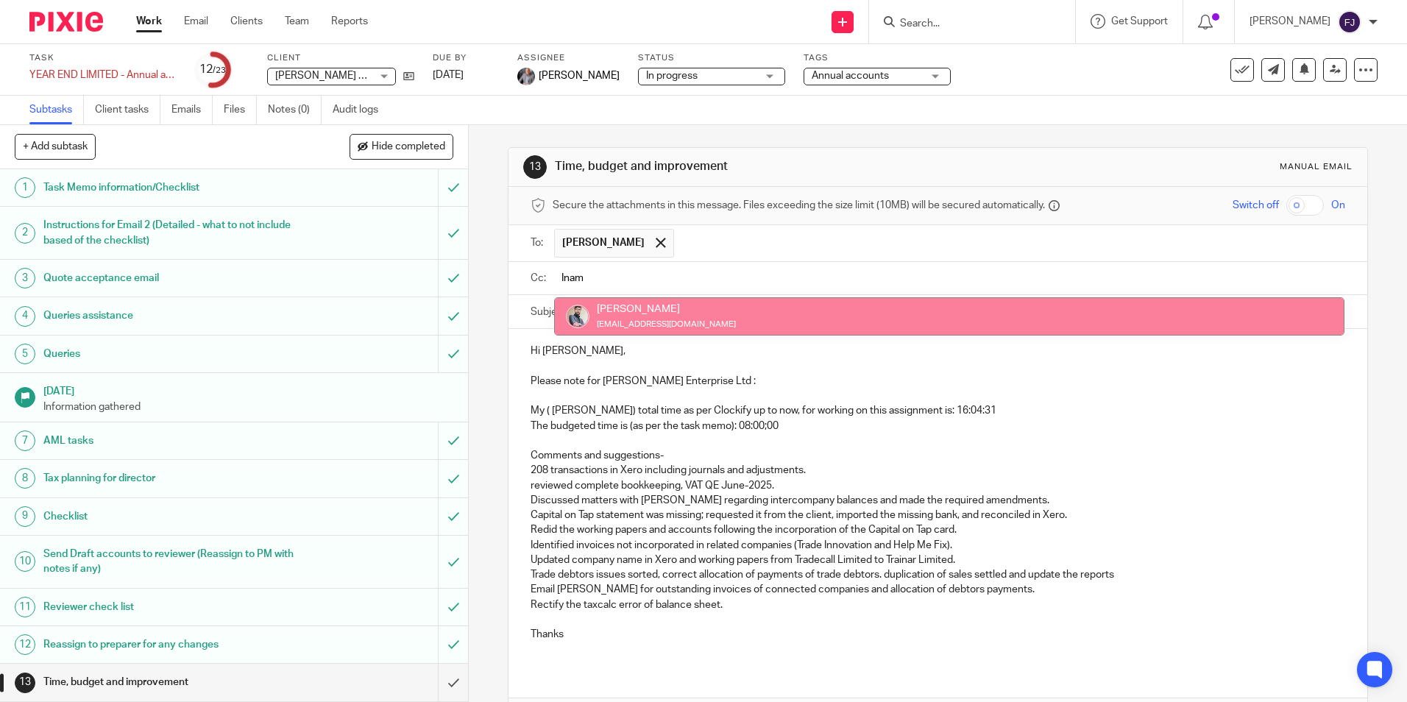
type input "Inam"
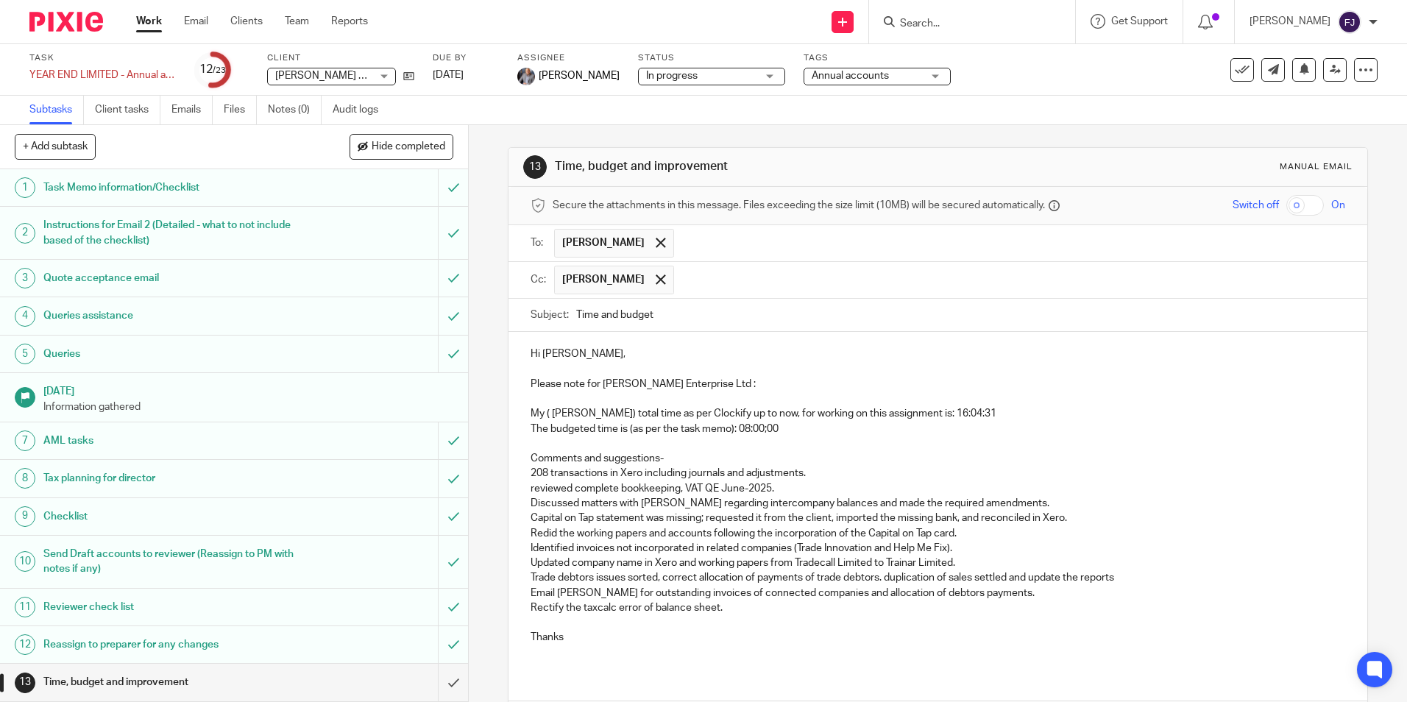
scroll to position [101, 0]
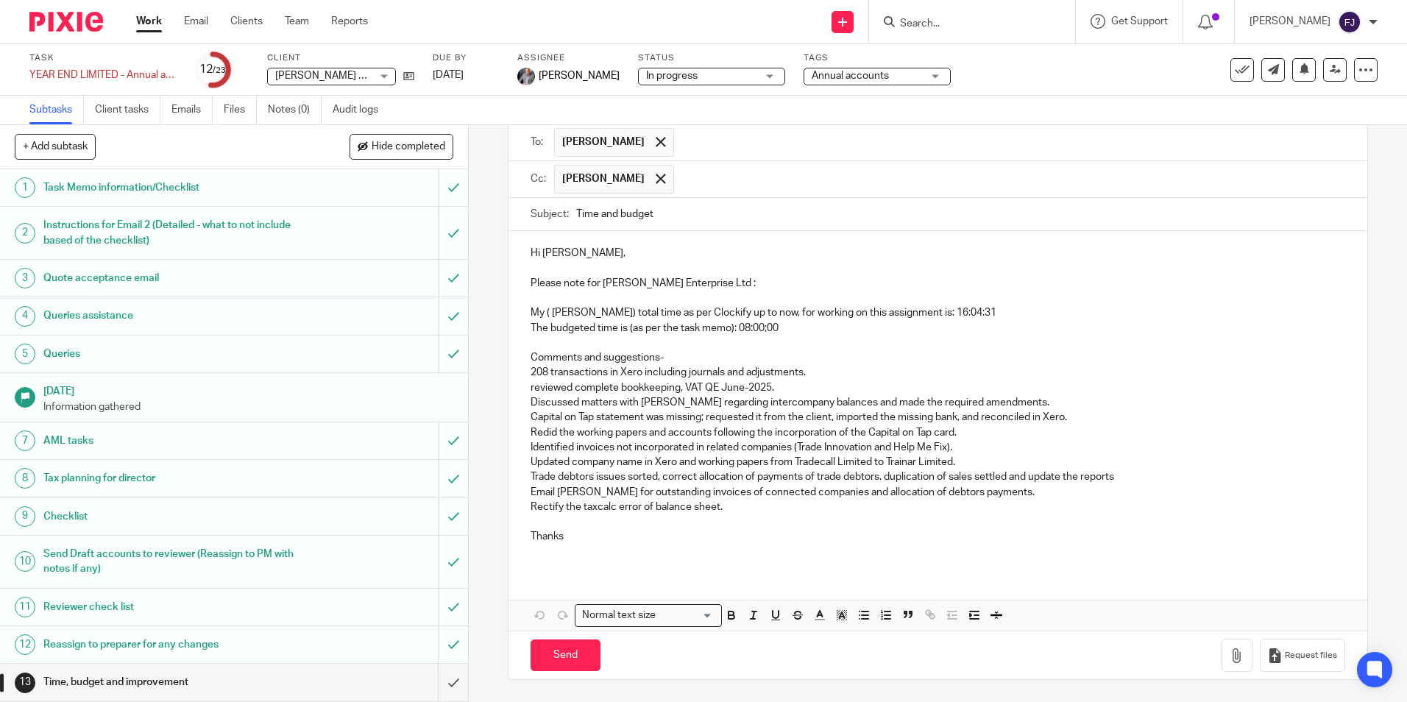
click at [575, 536] on p "Thanks" at bounding box center [937, 536] width 814 height 15
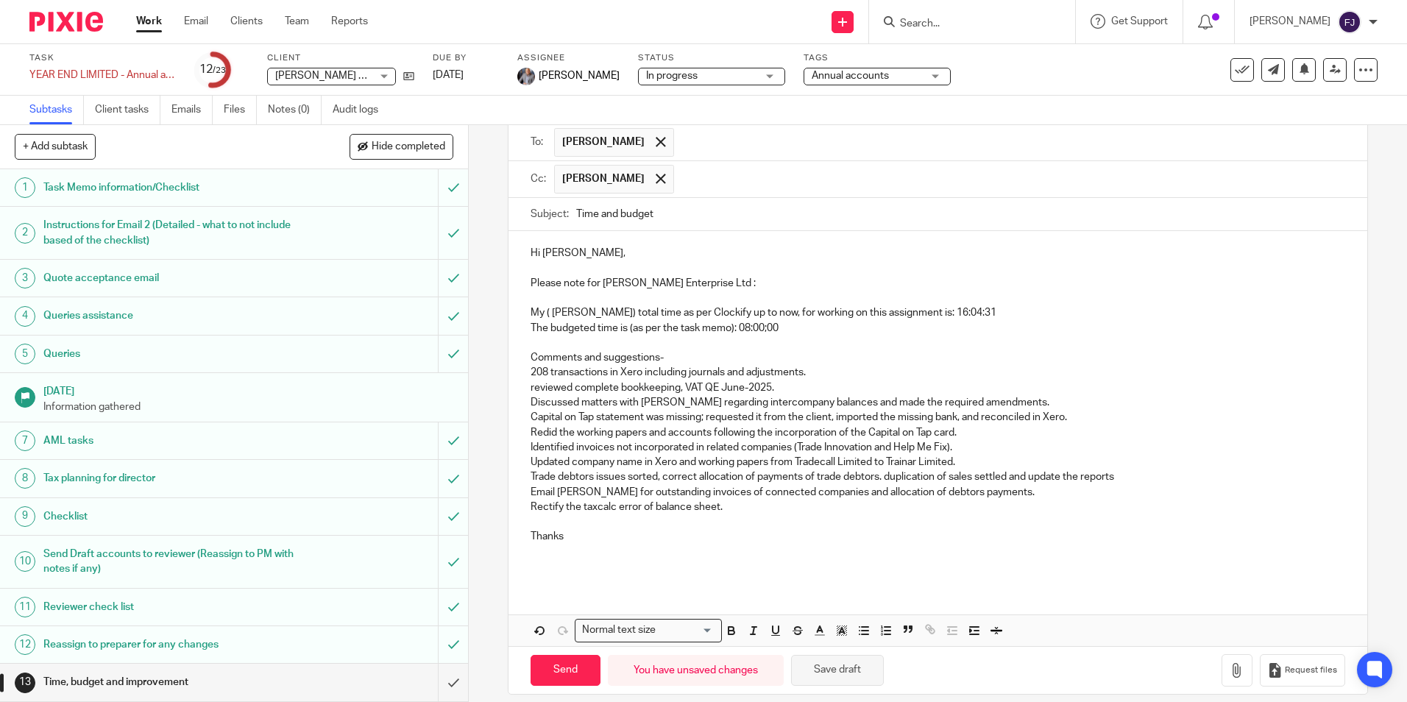
click at [845, 681] on button "Save draft" at bounding box center [837, 671] width 93 height 32
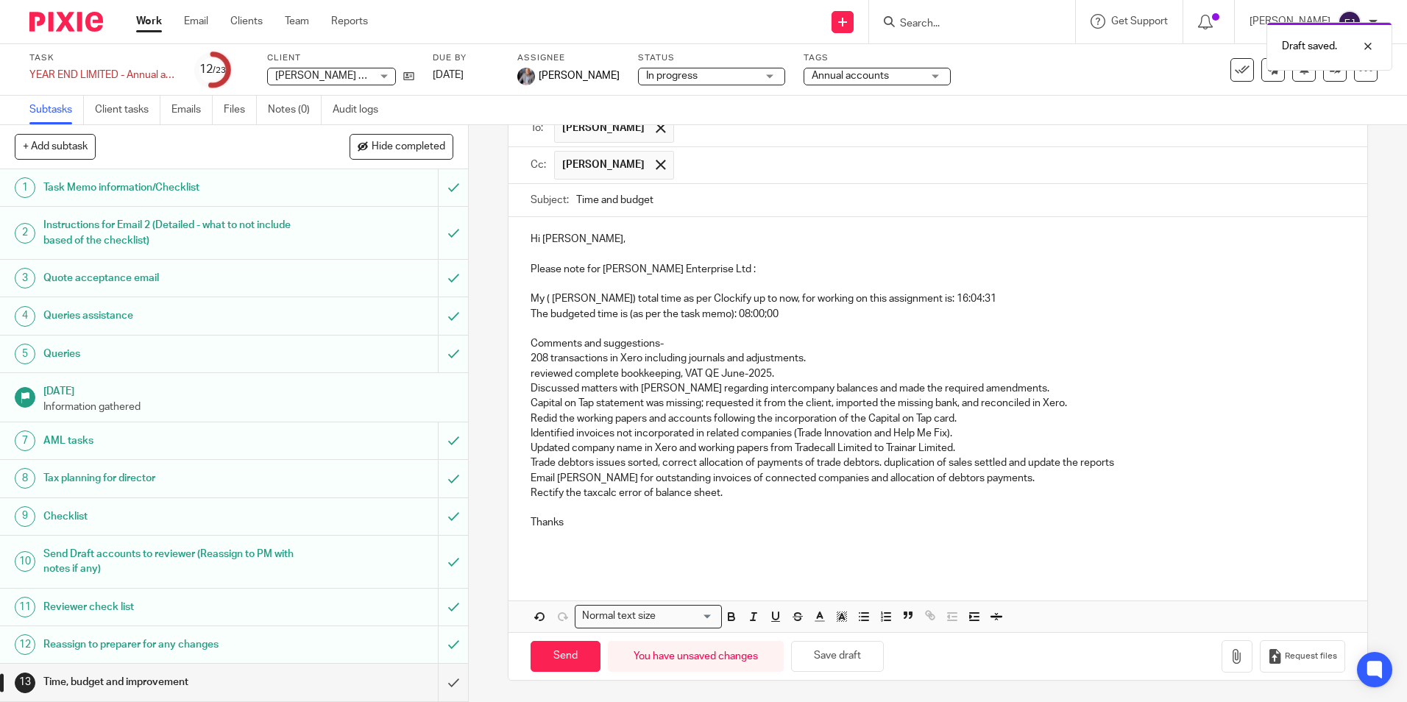
scroll to position [116, 0]
click at [542, 544] on p at bounding box center [937, 551] width 814 height 15
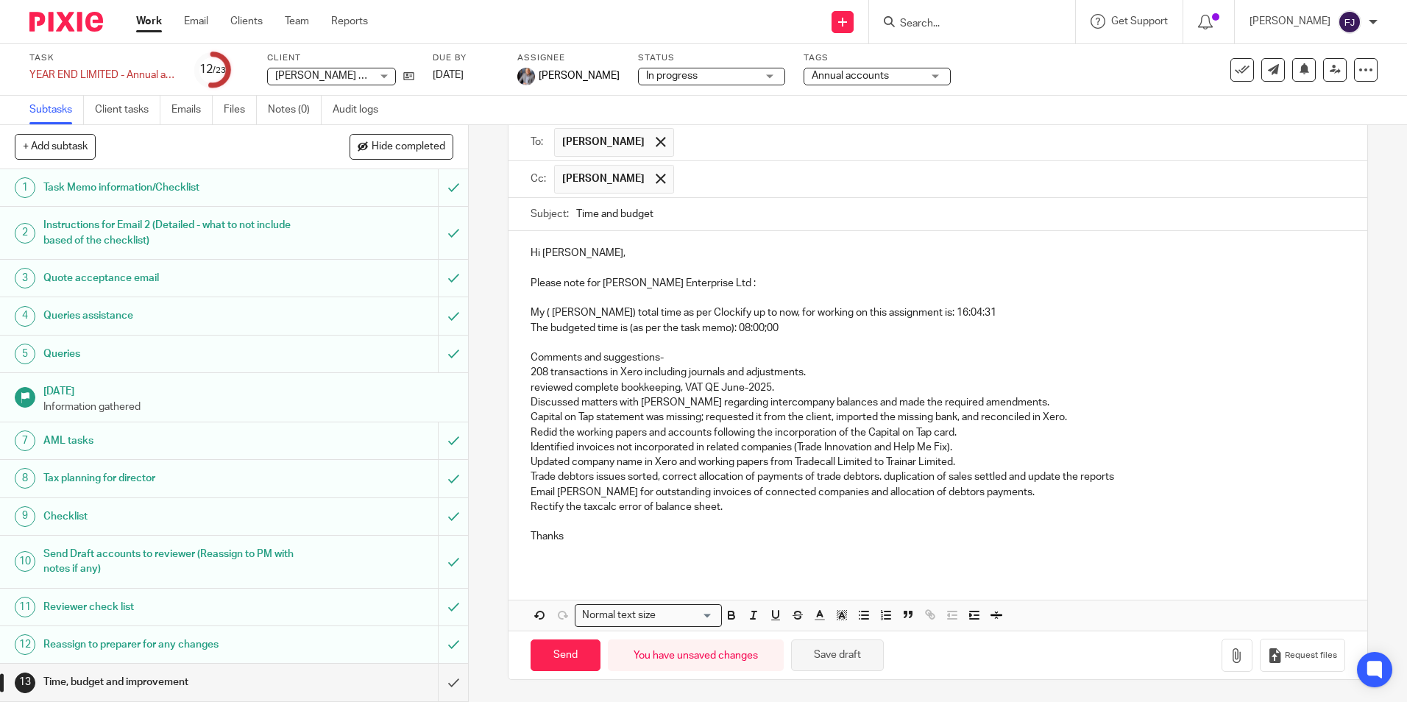
click at [853, 653] on button "Save draft" at bounding box center [837, 655] width 93 height 32
click at [832, 647] on button "Save draft" at bounding box center [837, 655] width 93 height 32
click at [583, 656] on input "Send" at bounding box center [565, 655] width 70 height 32
type input "Sent"
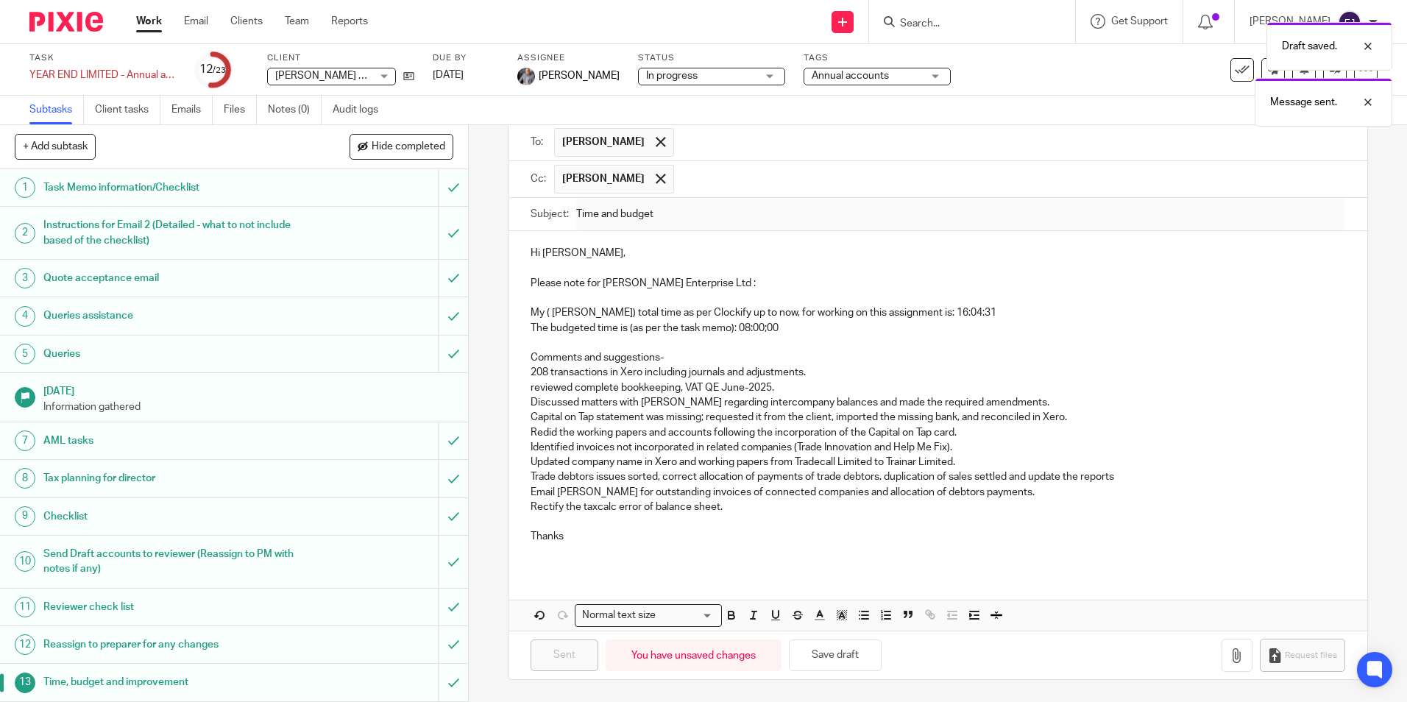
scroll to position [368, 0]
